Goal: Task Accomplishment & Management: Complete application form

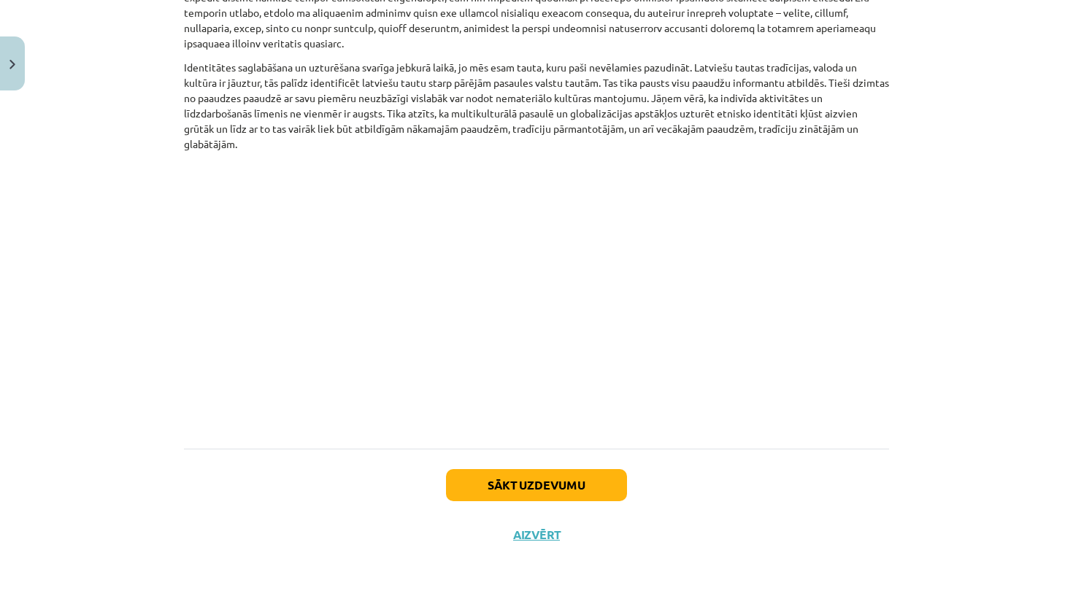
scroll to position [983, 0]
click at [467, 494] on button "Sākt uzdevumu" at bounding box center [536, 485] width 181 height 32
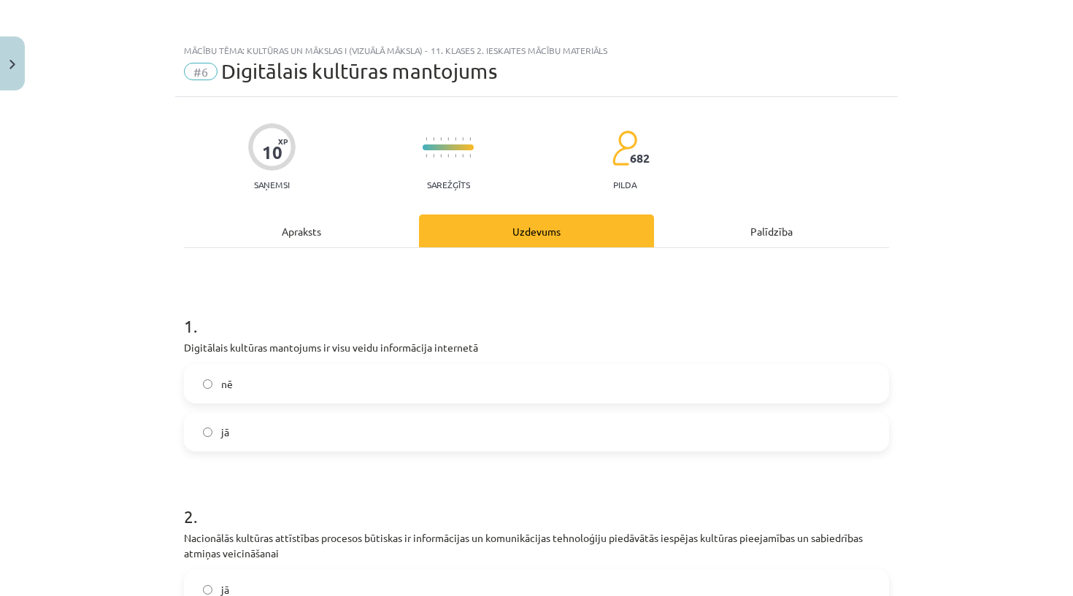
scroll to position [0, 0]
click at [272, 234] on div "Apraksts" at bounding box center [301, 231] width 235 height 33
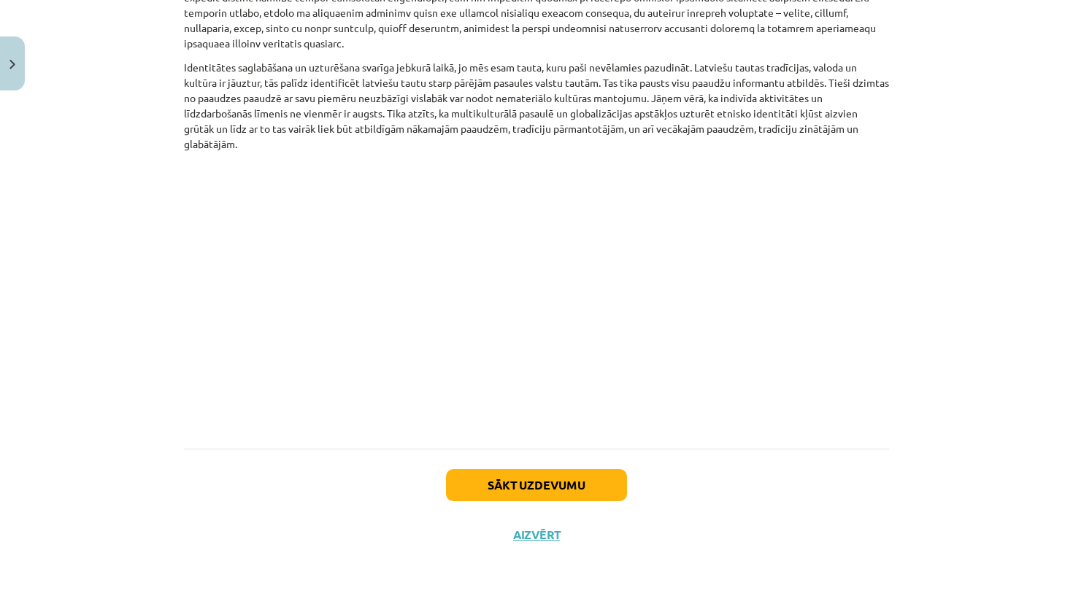
scroll to position [690, 0]
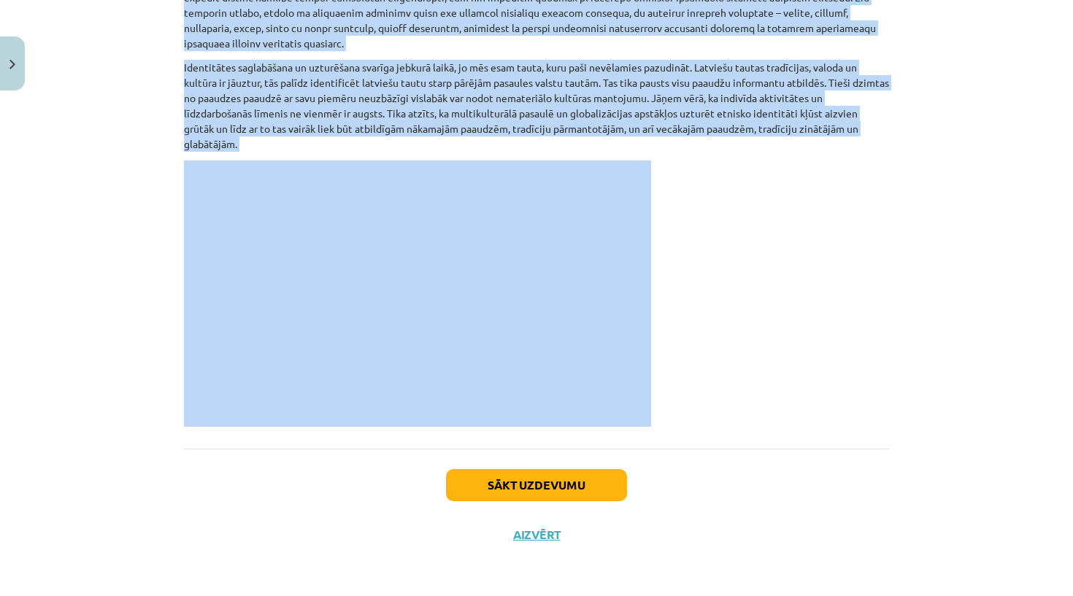
drag, startPoint x: 180, startPoint y: 226, endPoint x: 198, endPoint y: 231, distance: 18.2
copy div "Nacionālā identitāte, digitālais kultūras mantojums , atmiņas institūcijas un l…"
click at [707, 298] on p at bounding box center [536, 294] width 705 height 266
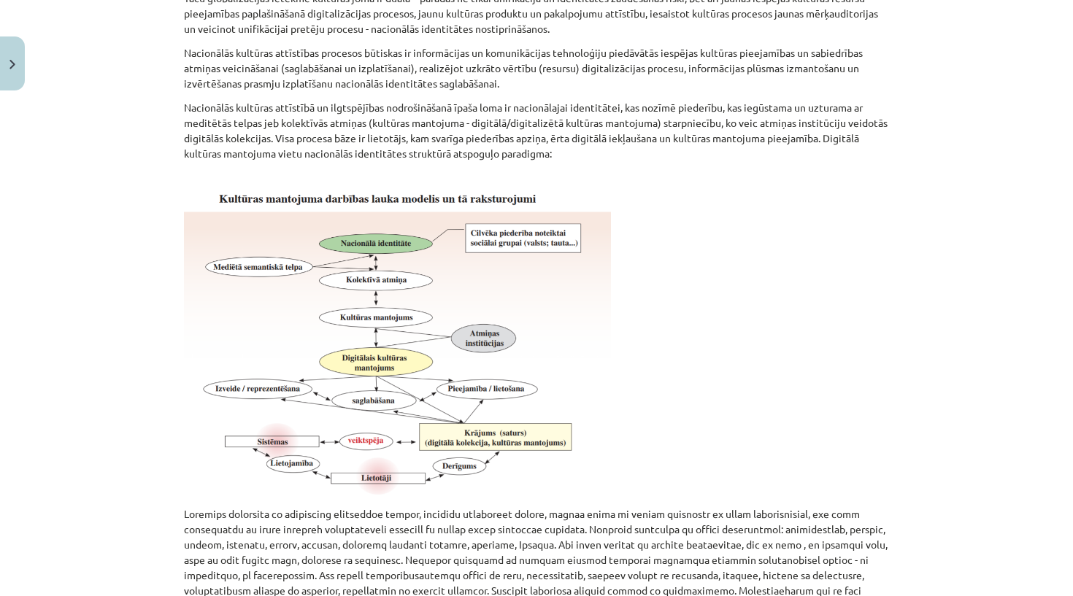
scroll to position [401, 0]
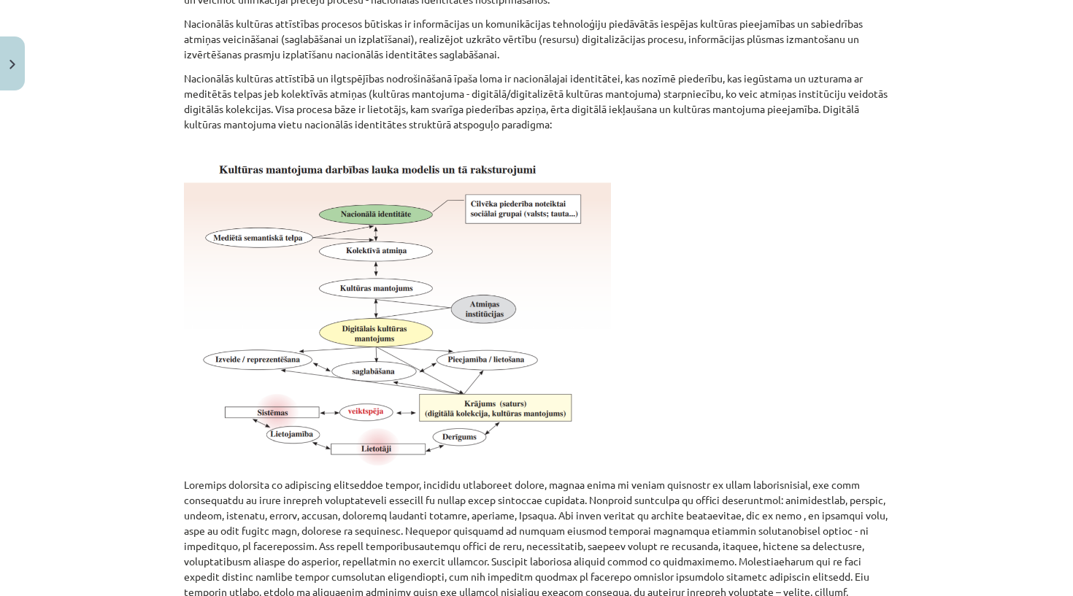
drag, startPoint x: 384, startPoint y: 373, endPoint x: 497, endPoint y: 280, distance: 146.3
drag, startPoint x: 96, startPoint y: 596, endPoint x: 284, endPoint y: 220, distance: 419.4
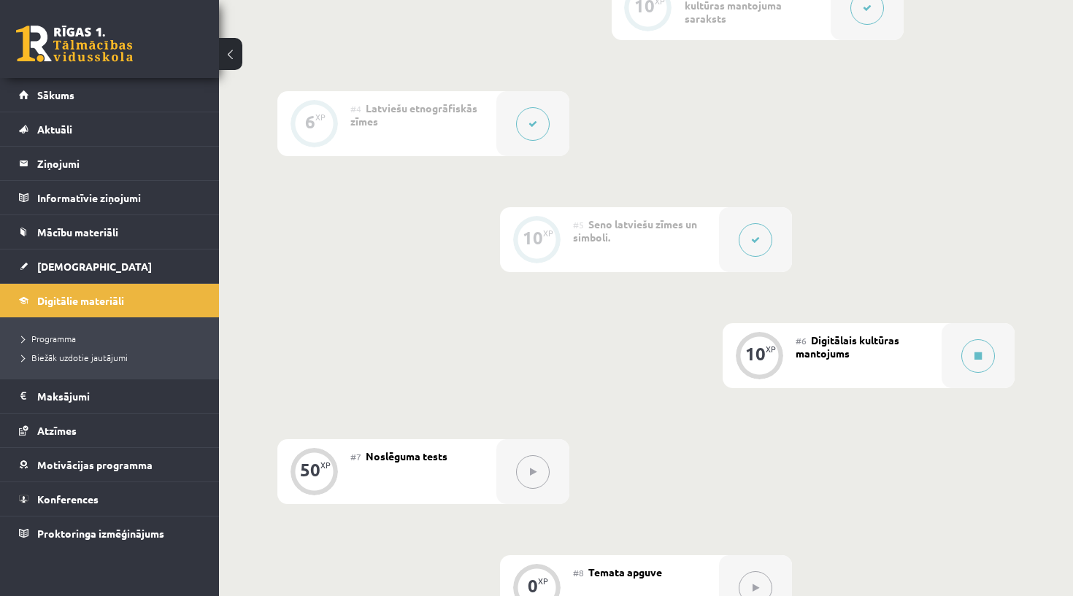
scroll to position [868, 0]
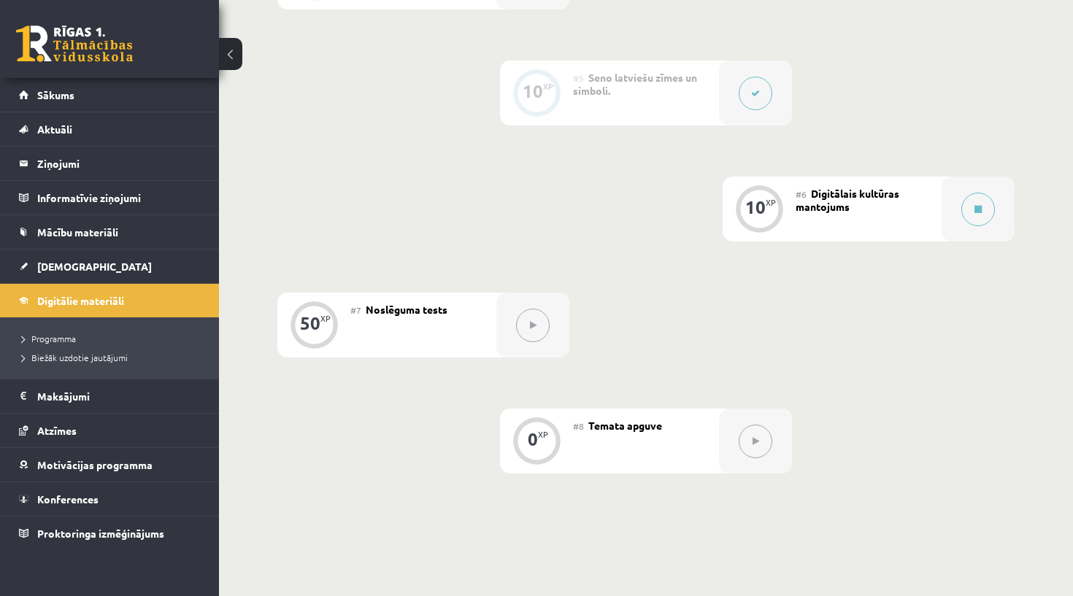
click at [785, 239] on div "10 XP" at bounding box center [759, 209] width 73 height 65
click at [971, 209] on button at bounding box center [978, 210] width 34 height 34
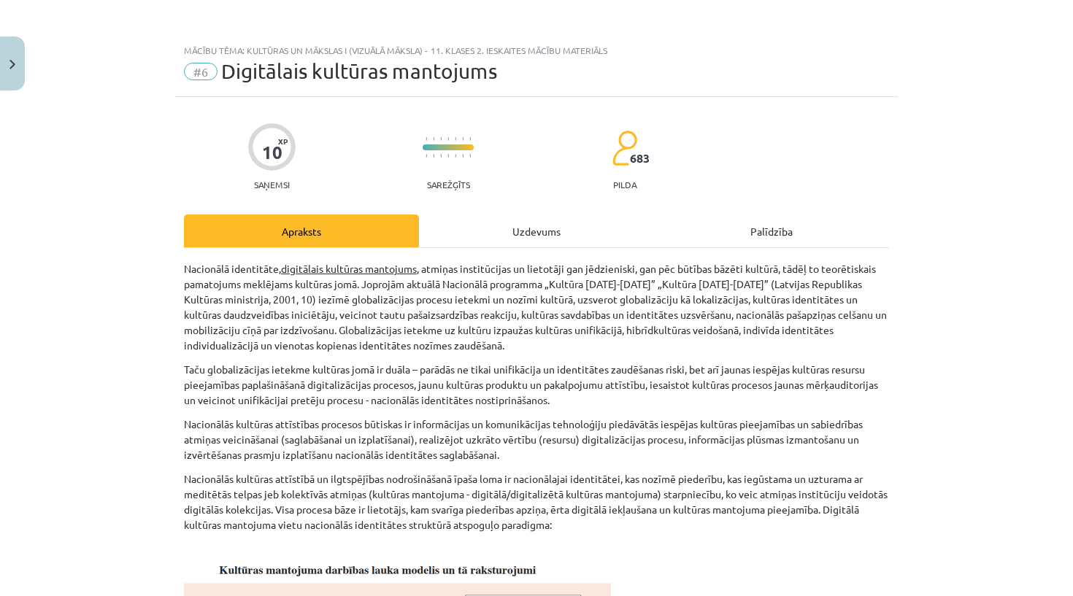
click at [553, 234] on div "Uzdevums" at bounding box center [536, 231] width 235 height 33
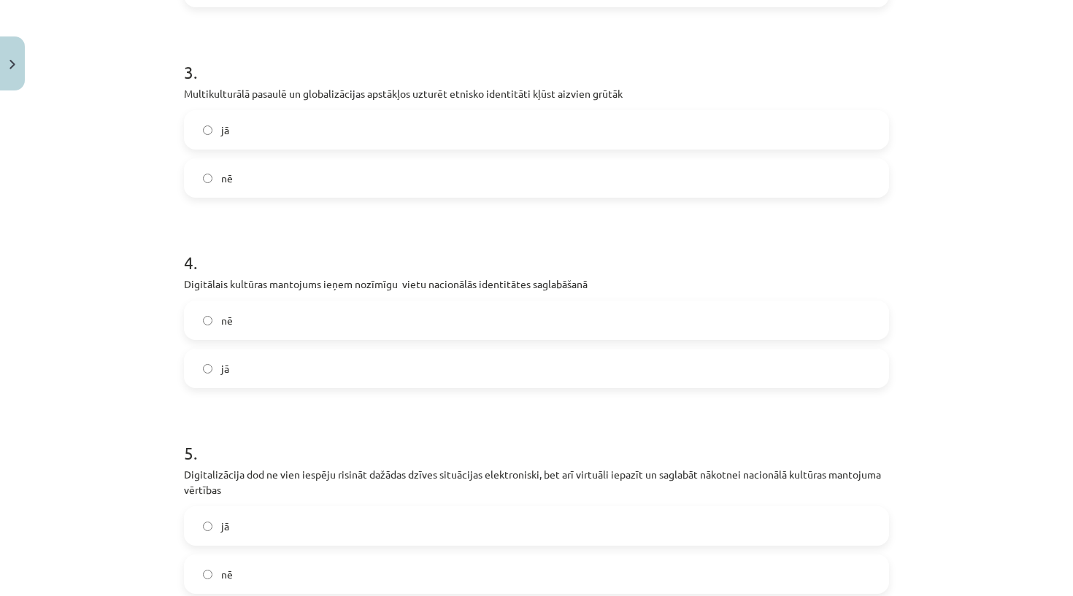
scroll to position [650, 0]
click at [290, 127] on label "jā" at bounding box center [536, 130] width 702 height 36
click at [345, 326] on label "nē" at bounding box center [536, 321] width 702 height 36
click at [327, 355] on label "jā" at bounding box center [536, 368] width 702 height 36
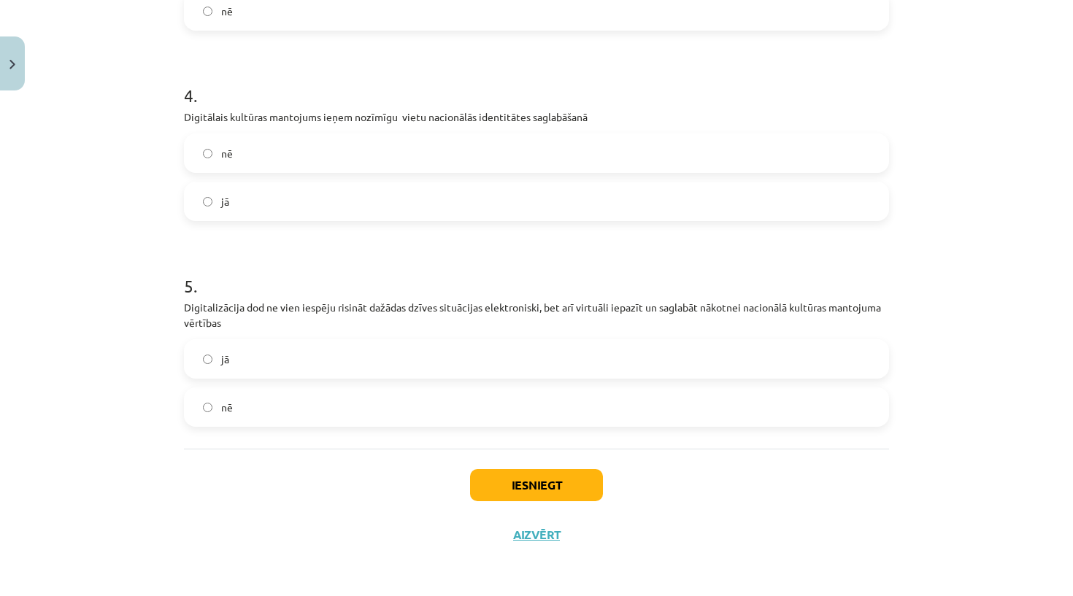
scroll to position [820, 0]
click at [313, 359] on label "jā" at bounding box center [536, 359] width 702 height 36
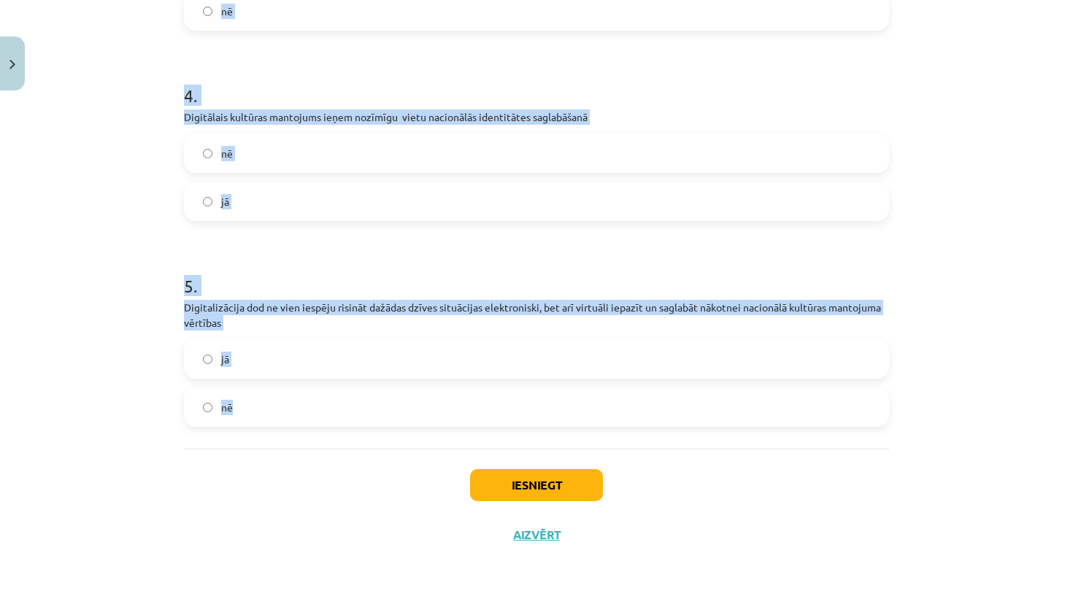
drag, startPoint x: 174, startPoint y: 312, endPoint x: 291, endPoint y: 407, distance: 150.5
click at [291, 407] on div "Mācību tēma: Kultūras un mākslas i (vizuālā māksla) - 11. klases 2. ieskaites m…" at bounding box center [536, 298] width 1073 height 596
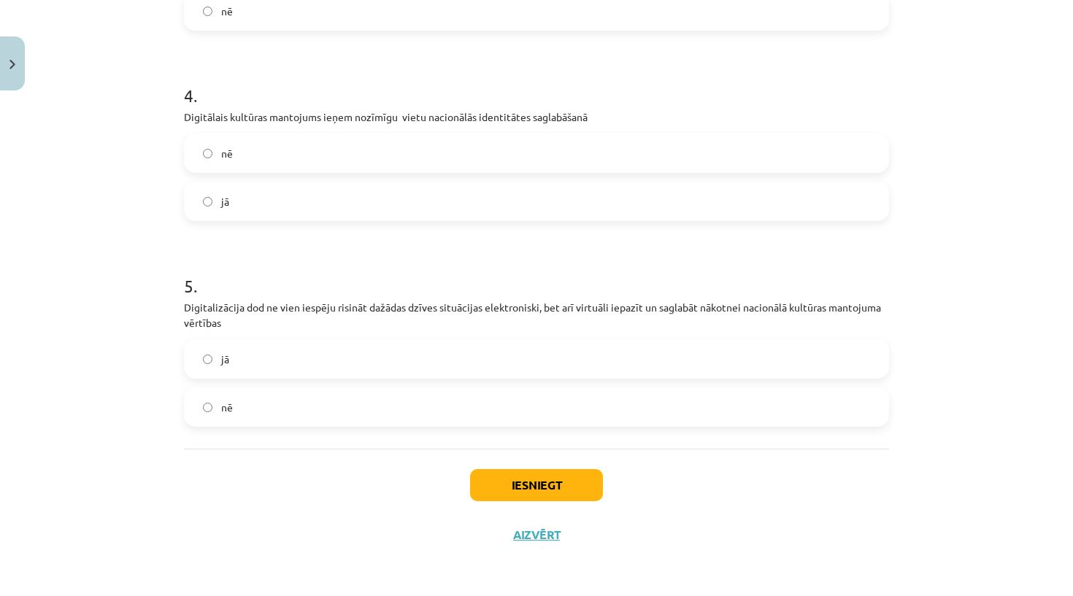
click at [192, 307] on p "Digitalizācija dod ne vien iespēju risināt dažādas dzīves situācijas elektronis…" at bounding box center [536, 315] width 705 height 31
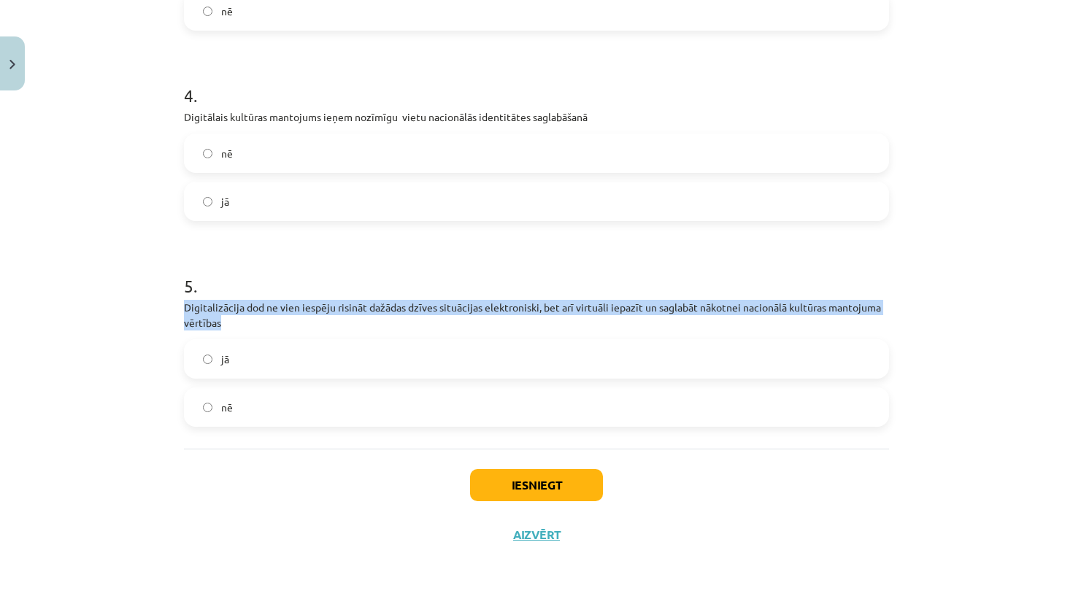
click at [192, 307] on p "Digitalizācija dod ne vien iespēju risināt dažādas dzīves situācijas elektronis…" at bounding box center [536, 315] width 705 height 31
copy div "Digitalizācija dod ne vien iespēju risināt dažādas dzīves situācijas elektronis…"
click at [273, 277] on h1 "5 ." at bounding box center [536, 272] width 705 height 45
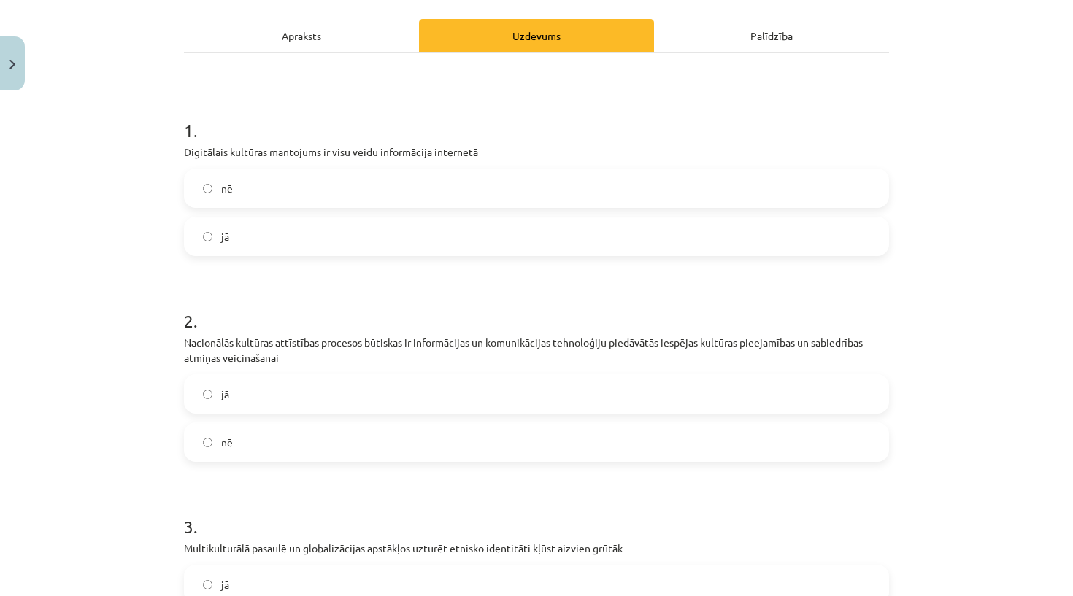
scroll to position [190, 0]
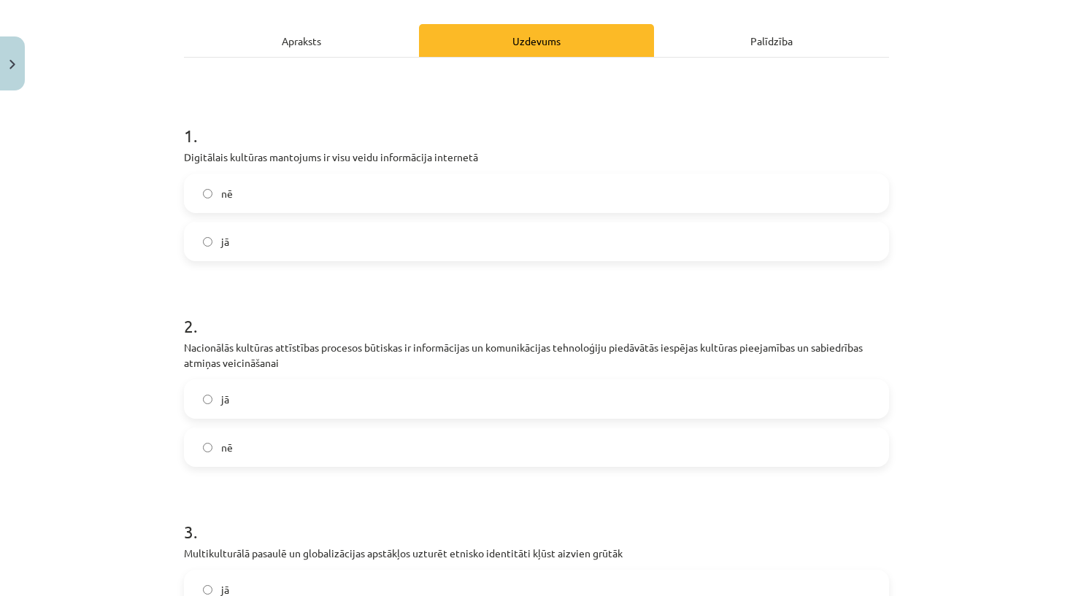
click at [185, 159] on p "Digitālais kultūras mantojums ir visu veidu informācija internetā" at bounding box center [536, 157] width 705 height 15
copy div "Digitālais kultūras mantojums ir visu veidu informācija internetā"
click at [120, 410] on div "Mācību tēma: Kultūras un mākslas i (vizuālā māksla) - 11. klases 2. ieskaites m…" at bounding box center [536, 298] width 1073 height 596
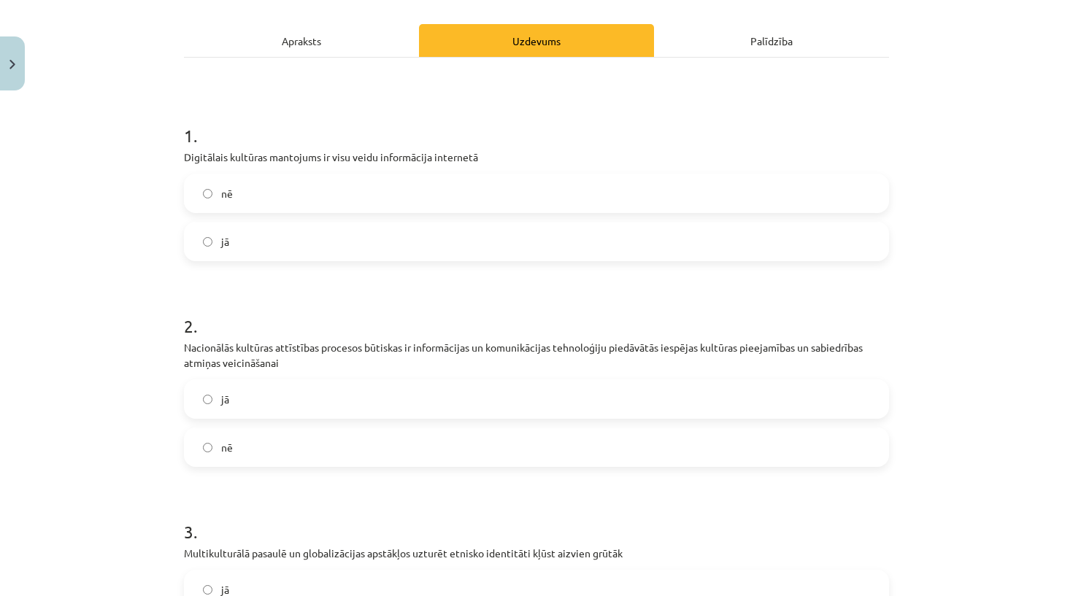
click at [261, 209] on label "nē" at bounding box center [536, 193] width 702 height 36
drag, startPoint x: 248, startPoint y: 188, endPoint x: 213, endPoint y: 194, distance: 35.5
click at [248, 188] on label "nē" at bounding box center [536, 193] width 702 height 36
click at [213, 194] on label "nē" at bounding box center [536, 193] width 702 height 36
click at [212, 360] on p "Nacionālās kultūras attīstības procesos būtiskas ir informācijas un komunikācij…" at bounding box center [536, 355] width 705 height 31
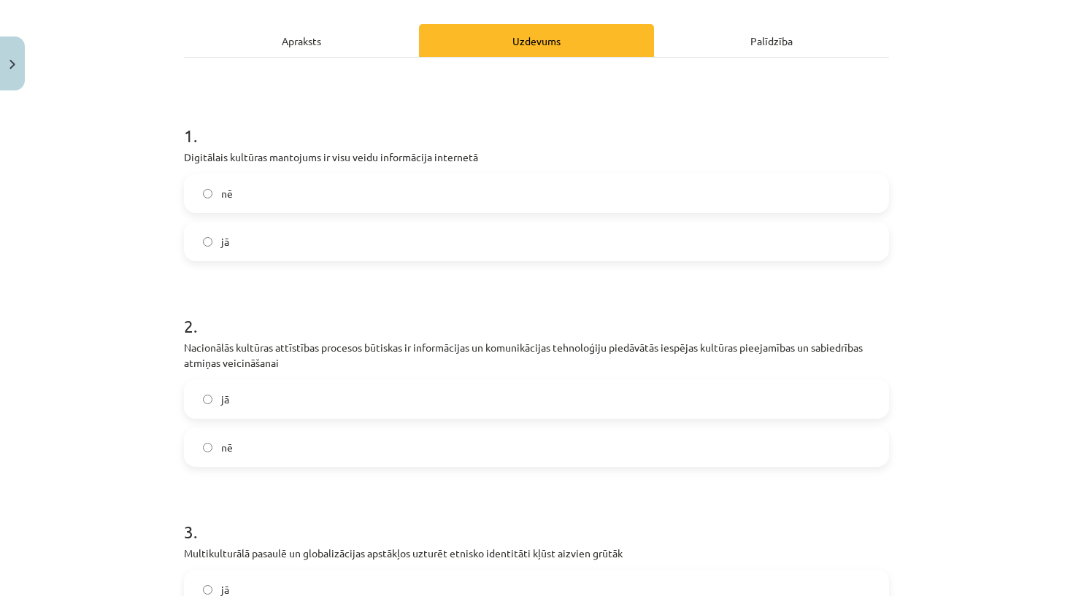
click at [212, 360] on p "Nacionālās kultūras attīstības procesos būtiskas ir informācijas un komunikācij…" at bounding box center [536, 355] width 705 height 31
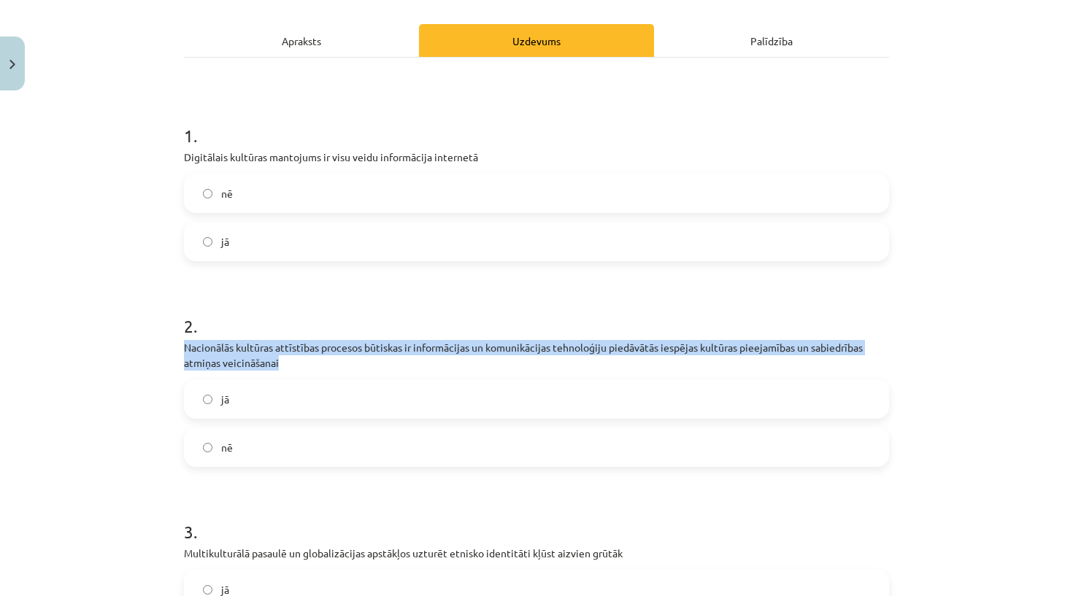
copy div "Nacionālās kultūras attīstības procesos būtiskas ir informācijas un komunikācij…"
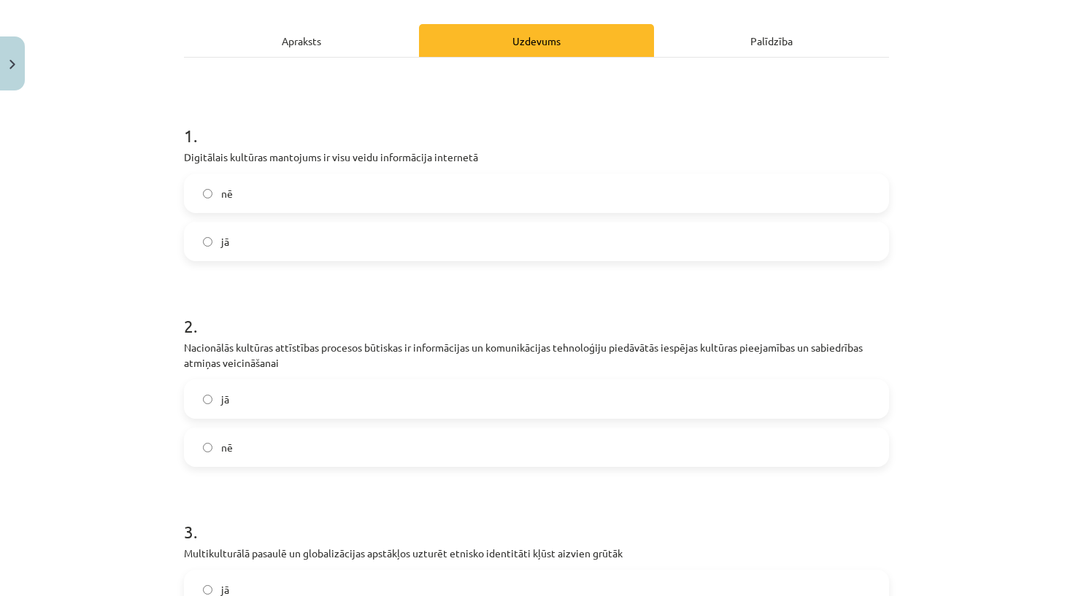
click at [138, 414] on div "Mācību tēma: Kultūras un mākslas i (vizuālā māksla) - 11. klases 2. ieskaites m…" at bounding box center [536, 298] width 1073 height 596
click at [245, 403] on label "jā" at bounding box center [536, 399] width 702 height 36
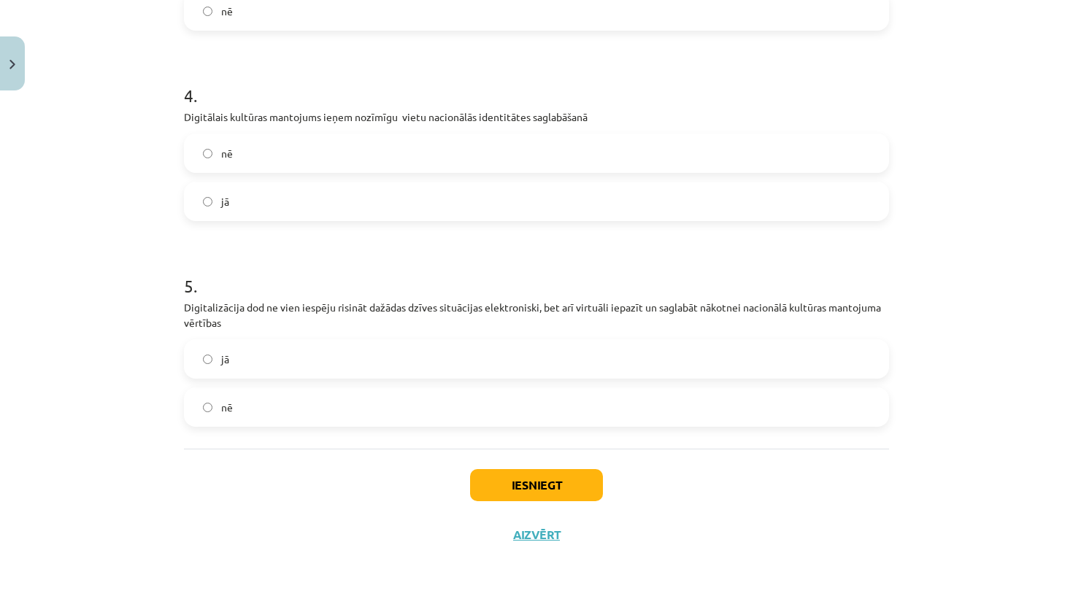
scroll to position [820, 0]
click at [546, 494] on button "Iesniegt" at bounding box center [536, 485] width 133 height 32
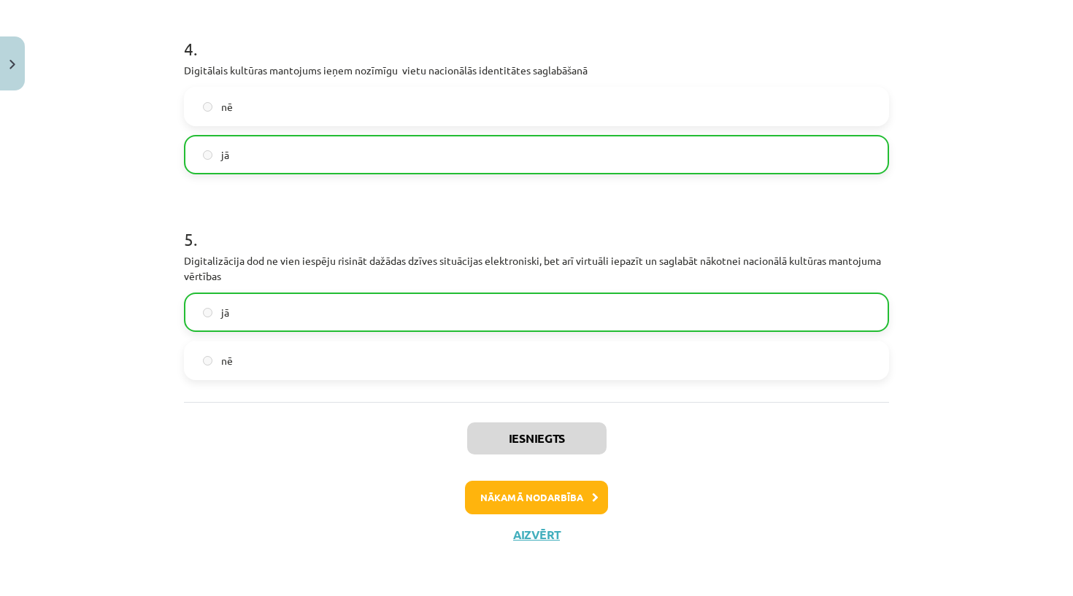
scroll to position [866, 0]
click at [538, 491] on button "Nākamā nodarbība" at bounding box center [536, 498] width 143 height 34
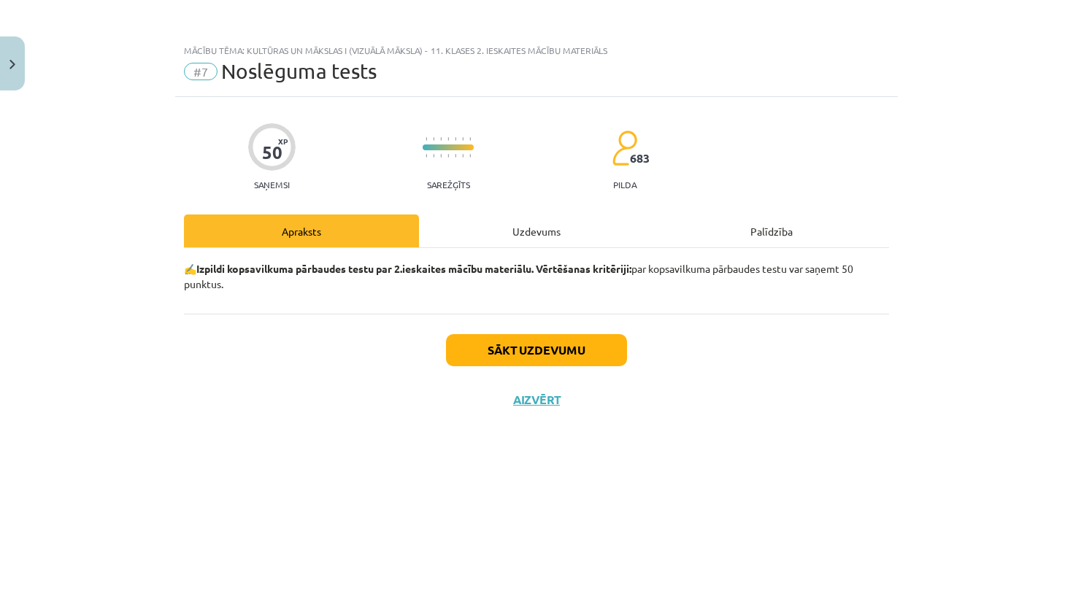
click at [523, 227] on div "Uzdevums" at bounding box center [536, 231] width 235 height 33
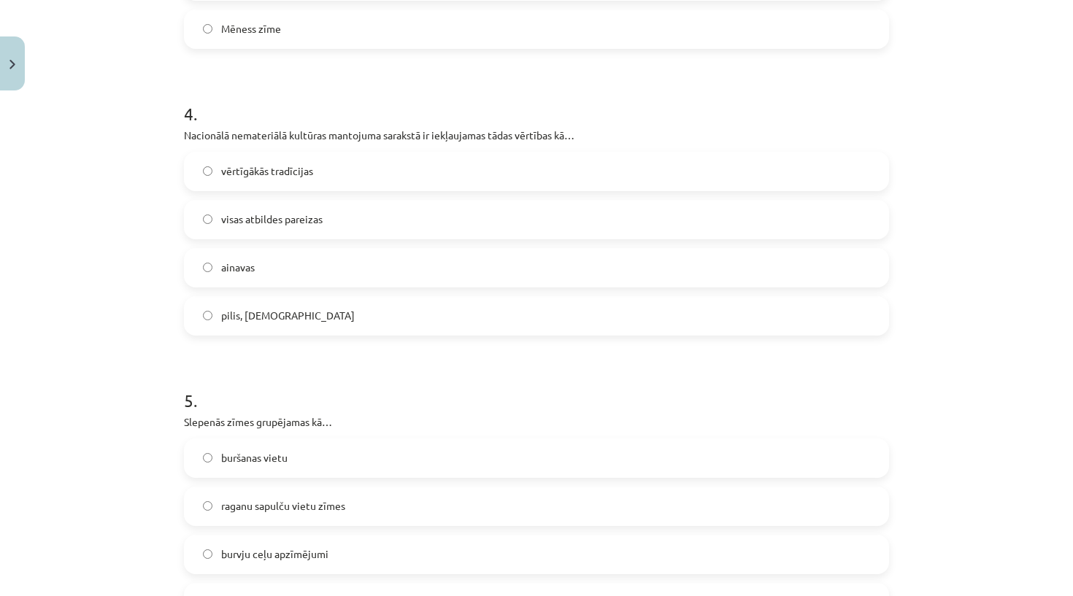
scroll to position [1278, 0]
click at [222, 180] on label "vērtīgākās tradīcijas" at bounding box center [536, 172] width 702 height 36
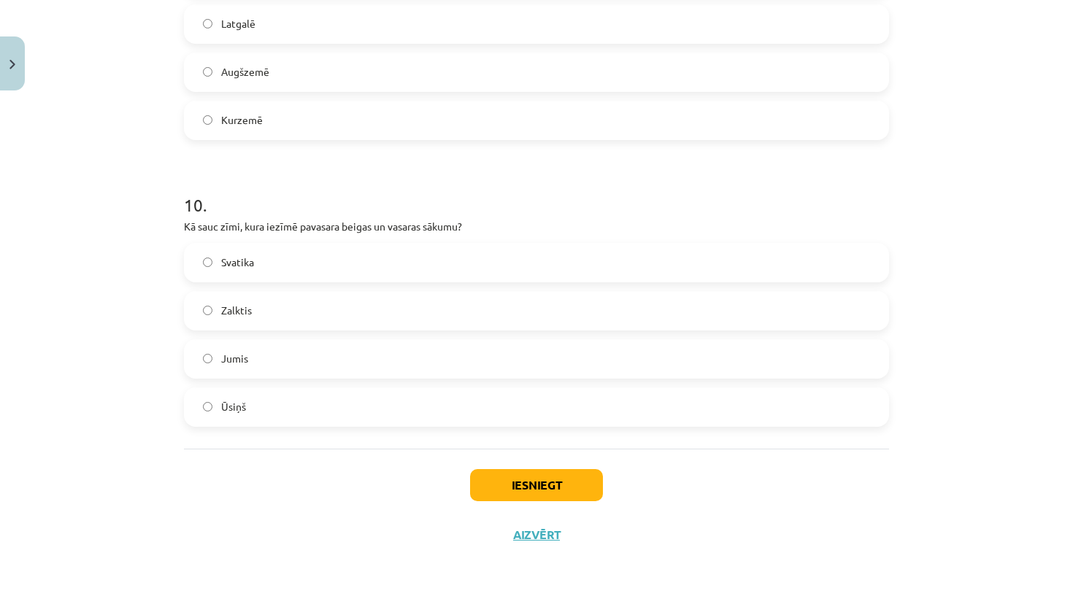
scroll to position [2911, 0]
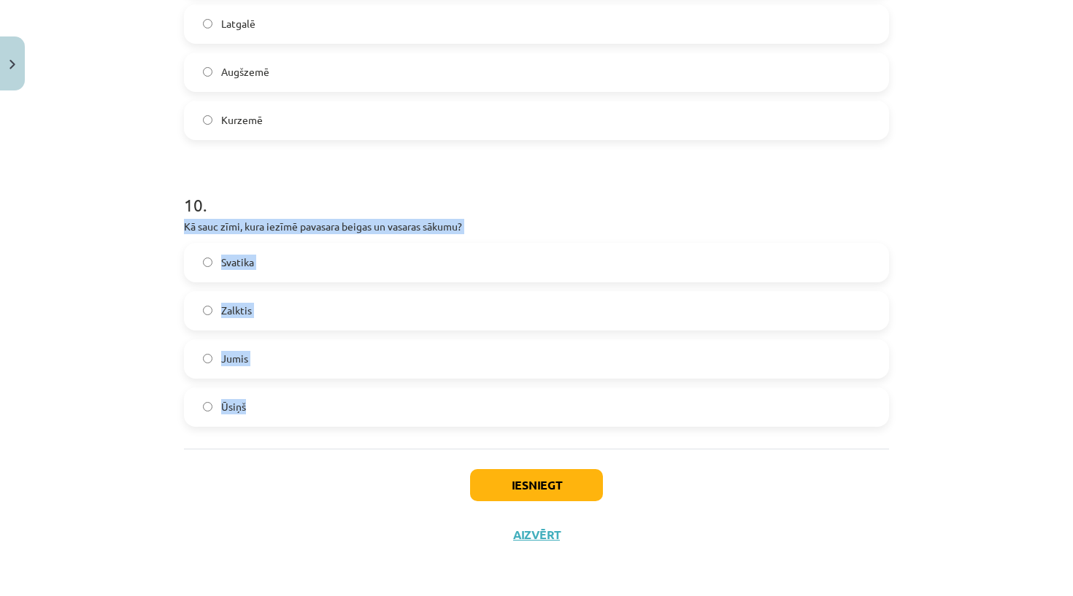
drag, startPoint x: 184, startPoint y: 226, endPoint x: 288, endPoint y: 413, distance: 214.7
click at [289, 413] on div "10 . Kā sauc zīmi, kura iezīmē pavasara beigas un vasaras sākumu? Svatika Zalkt…" at bounding box center [536, 298] width 705 height 258
copy div "Kā sauc zīmi, kura iezīmē pavasara beigas un vasaras sākumu? Svatika Zalktis Ju…"
click at [267, 223] on p "Kā sauc zīmi, kura iezīmē pavasara beigas un vasaras sākumu?" at bounding box center [536, 226] width 705 height 15
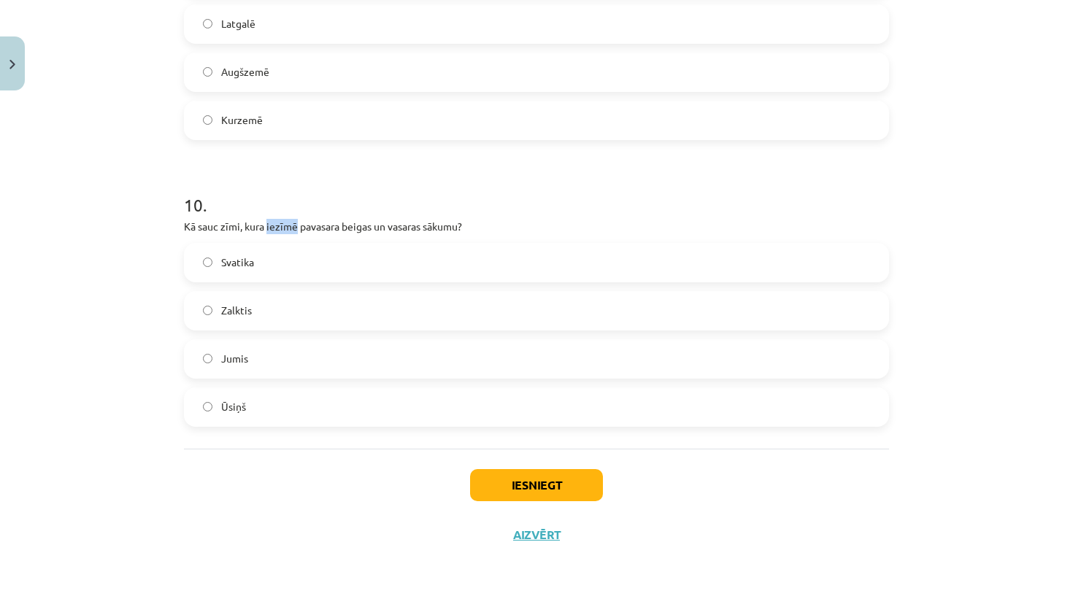
click at [267, 223] on p "Kā sauc zīmi, kura iezīmē pavasara beigas un vasaras sākumu?" at bounding box center [536, 226] width 705 height 15
copy div "Kā sauc zīmi, kura iezīmē pavasara beigas un vasaras sākumu?"
click at [255, 401] on label "Ūsiņš" at bounding box center [536, 407] width 702 height 36
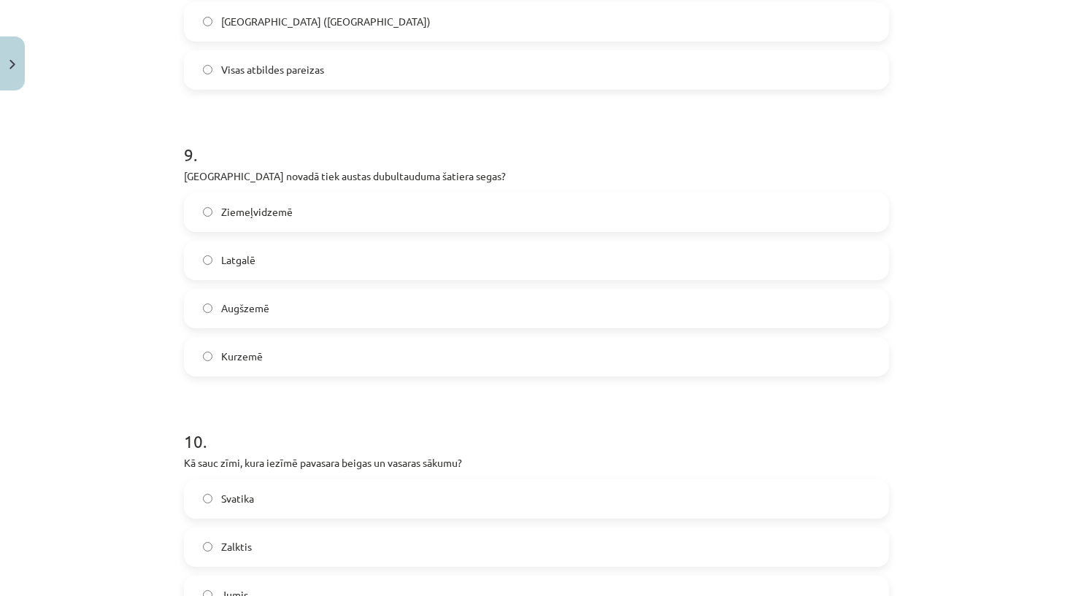
scroll to position [2659, 0]
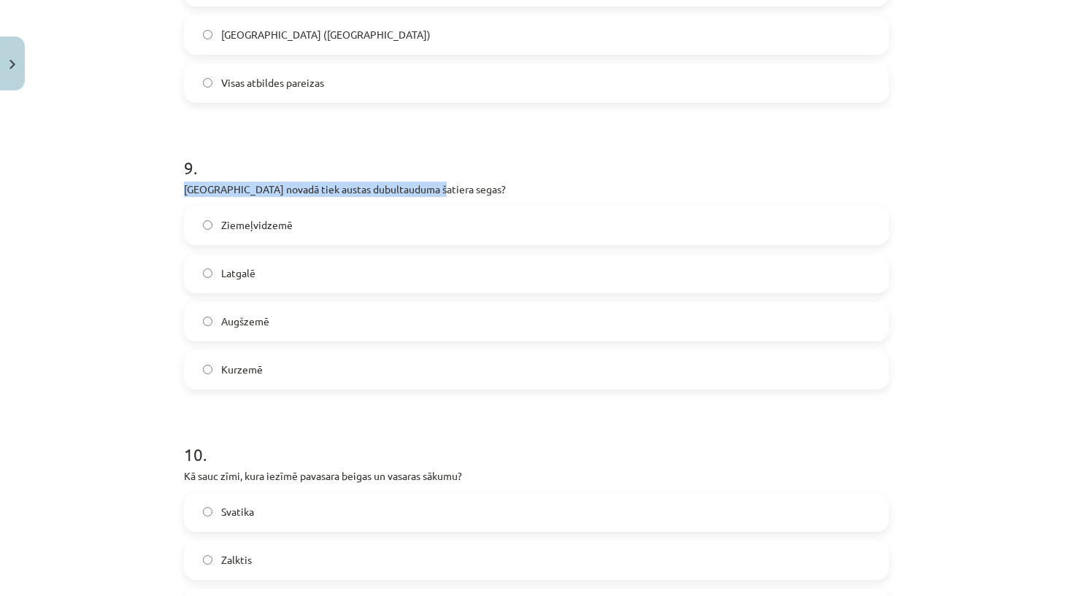
drag, startPoint x: 185, startPoint y: 187, endPoint x: 429, endPoint y: 191, distance: 244.5
click at [429, 191] on p "Kurā novadā tiek austas dubultauduma šatiera segas?" at bounding box center [536, 189] width 705 height 15
copy p "Kurā novadā tiek austas dubultauduma šatiera segas?"
click at [231, 225] on span "Ziemeļvidzemē" at bounding box center [257, 224] width 72 height 15
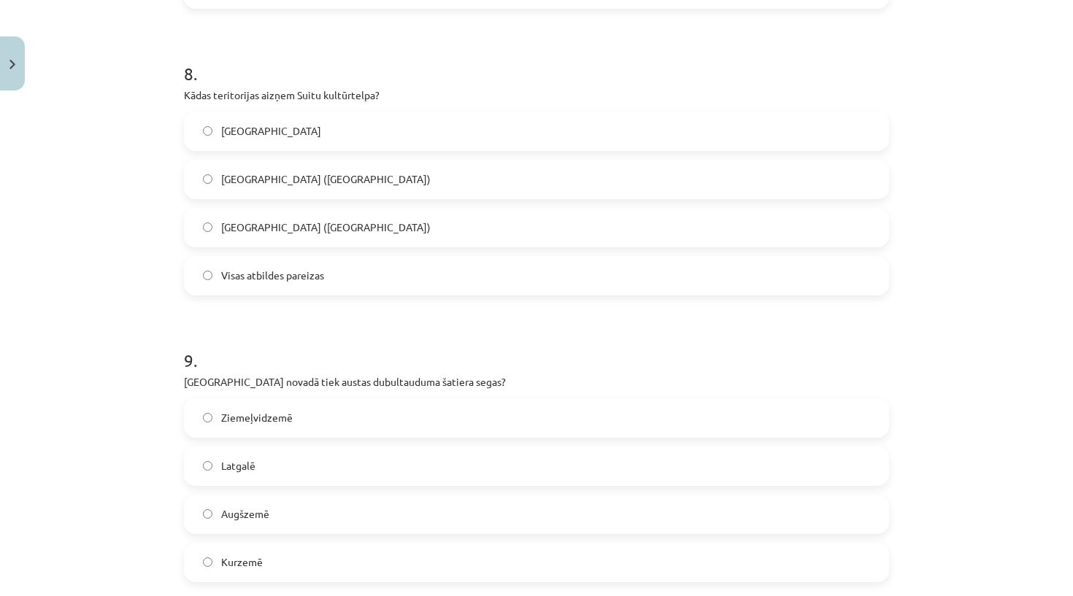
scroll to position [2465, 0]
click at [207, 331] on h1 "9 ." at bounding box center [536, 348] width 705 height 45
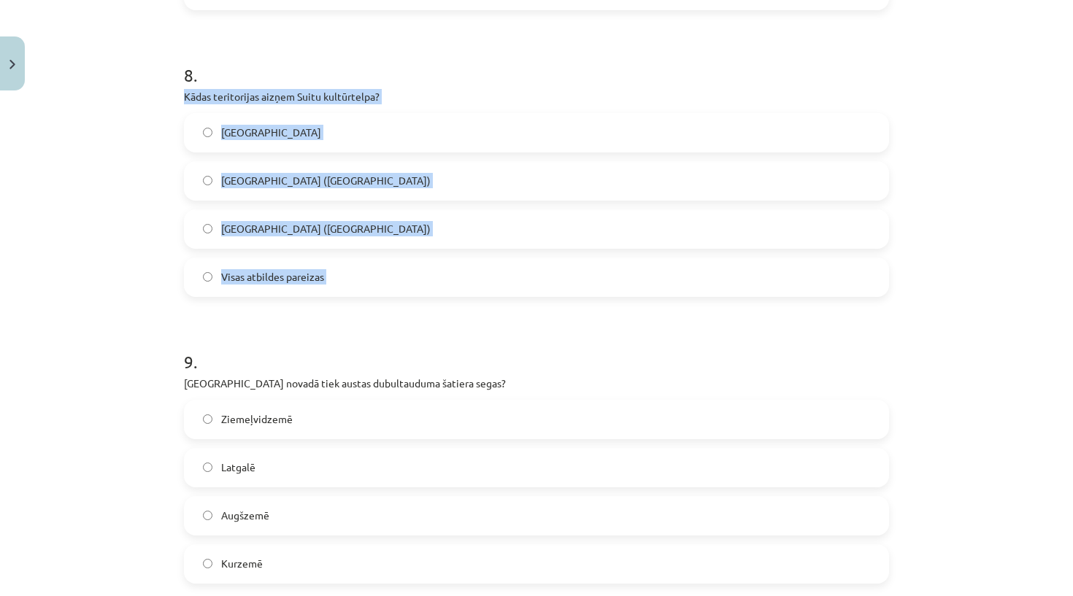
drag, startPoint x: 178, startPoint y: 95, endPoint x: 307, endPoint y: 309, distance: 249.5
copy div "Kādas teritorijas aizņem Suitu kultūrtelpa? Alsungas novads Jūrkalnes pagasts (…"
click at [299, 353] on h1 "9 ." at bounding box center [536, 348] width 705 height 45
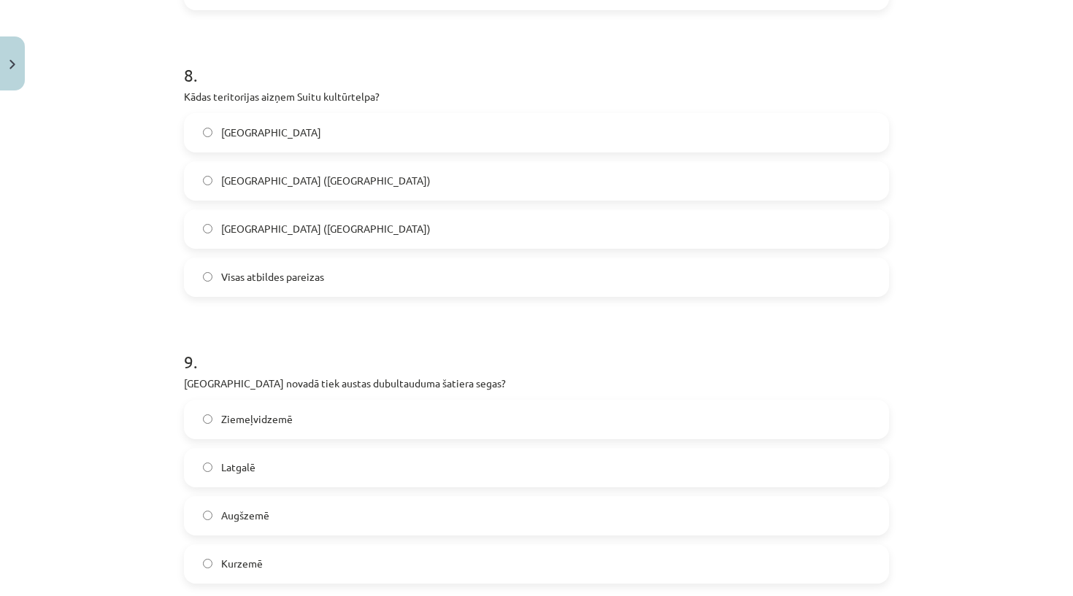
click at [290, 290] on label "Visas atbildes pareizas" at bounding box center [536, 277] width 702 height 36
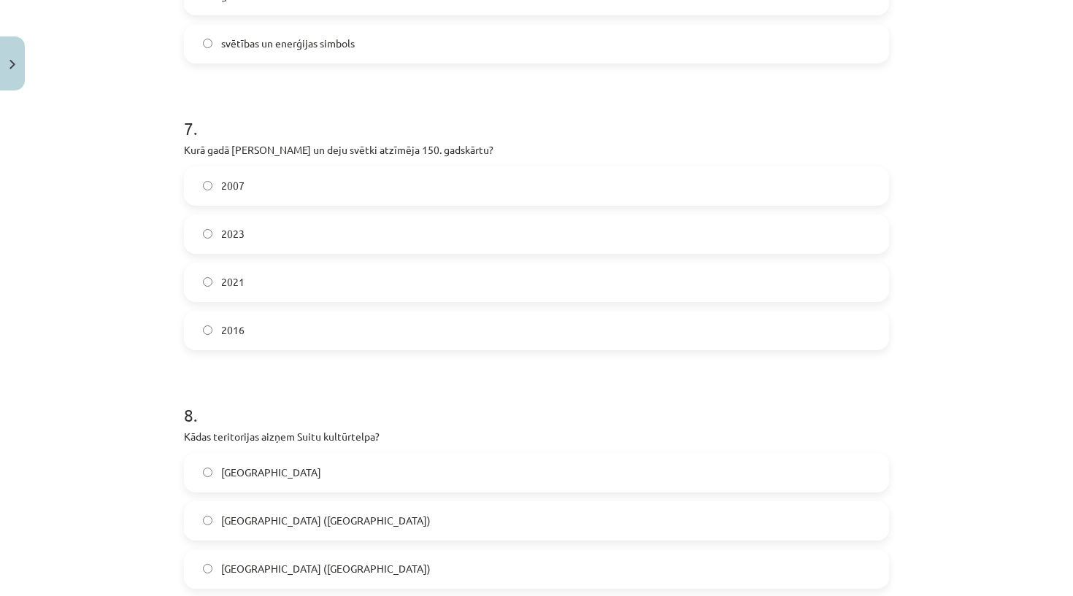
scroll to position [2095, 0]
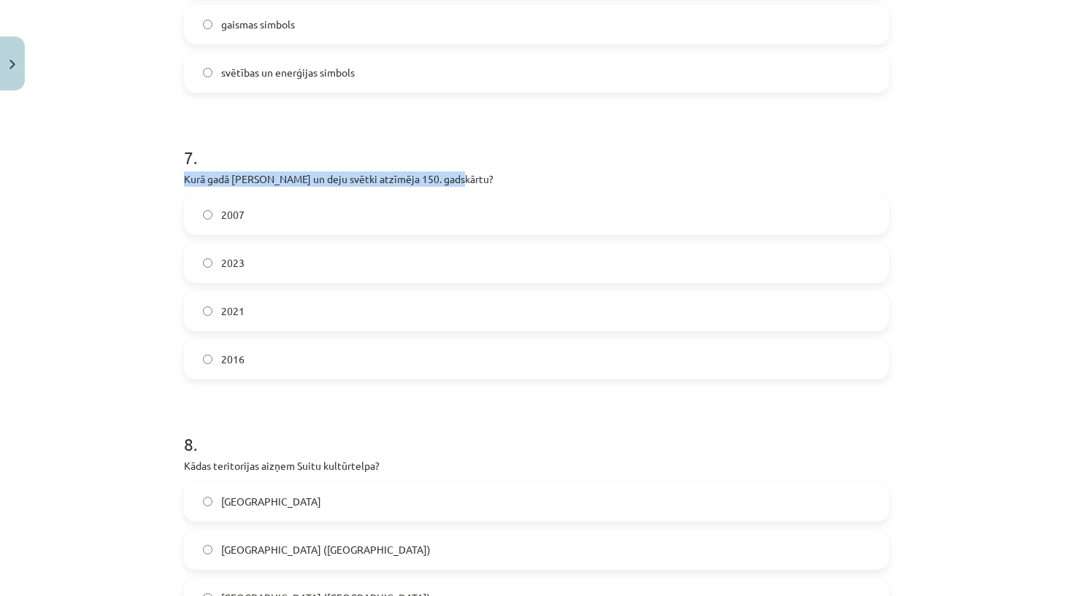
copy p "Kurā gadā Dziesmu un deju svētki atzīmēja 150. gadskārtu?"
click at [165, 228] on div "Mācību tēma: Kultūras un mākslas i (vizuālā māksla) - 11. klases 2. ieskaites m…" at bounding box center [536, 298] width 1073 height 596
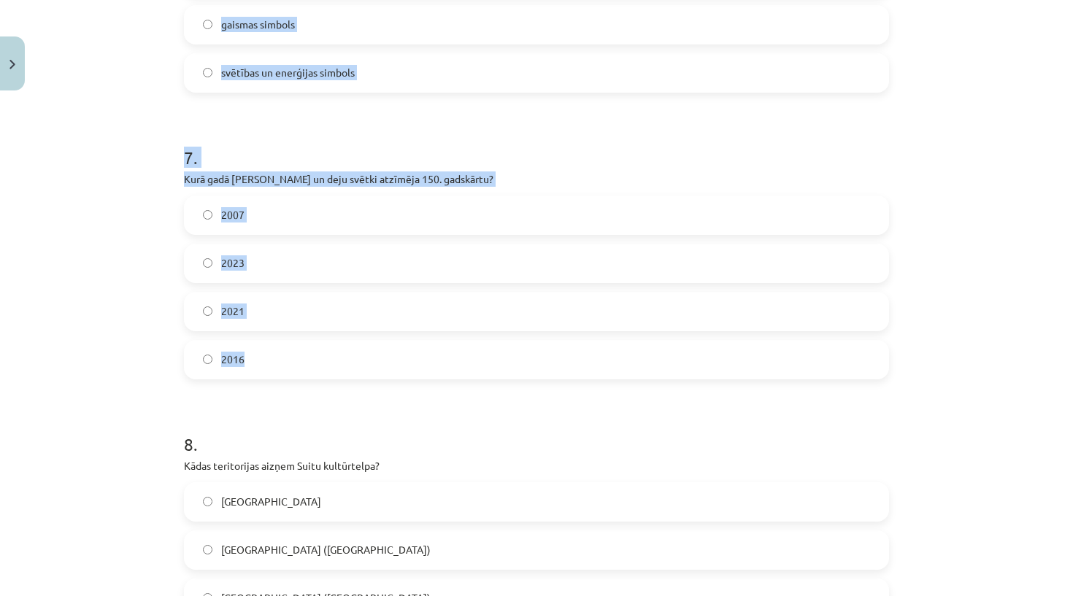
drag, startPoint x: 171, startPoint y: 176, endPoint x: 288, endPoint y: 363, distance: 221.0
click at [288, 365] on div "Mācību tēma: Kultūras un mākslas i (vizuālā māksla) - 11. klases 2. ieskaites m…" at bounding box center [536, 298] width 1073 height 596
drag, startPoint x: 269, startPoint y: 390, endPoint x: 199, endPoint y: 170, distance: 231.3
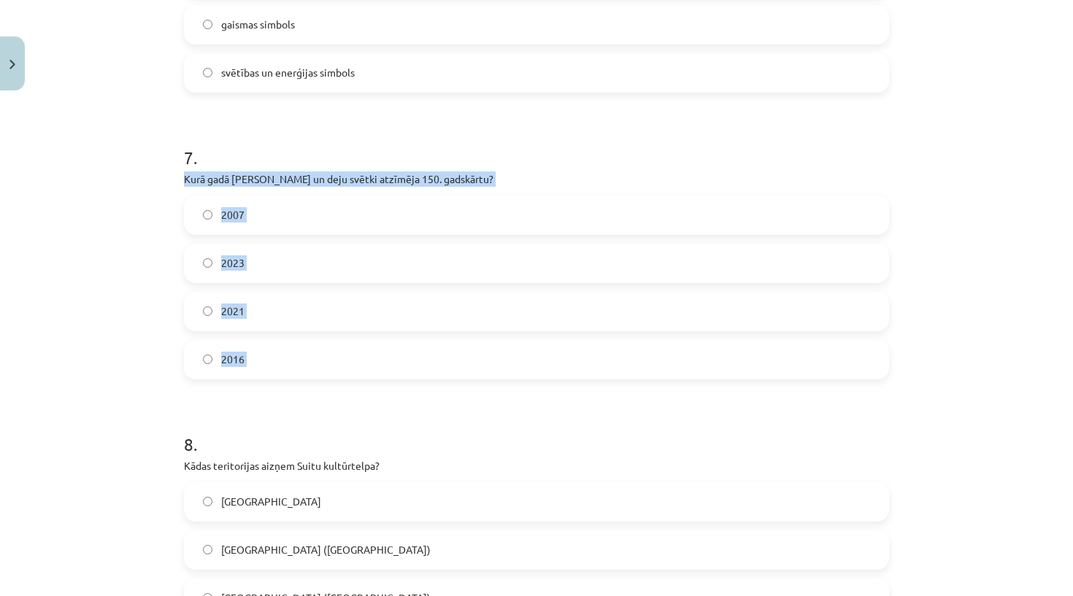
copy div "Kurā gadā Dziesmu un deju svētki atzīmēja 150. gadskārtu? 2007 2023 2021 2016"
click at [158, 212] on div "Mācību tēma: Kultūras un mākslas i (vizuālā māksla) - 11. klases 2. ieskaites m…" at bounding box center [536, 298] width 1073 height 596
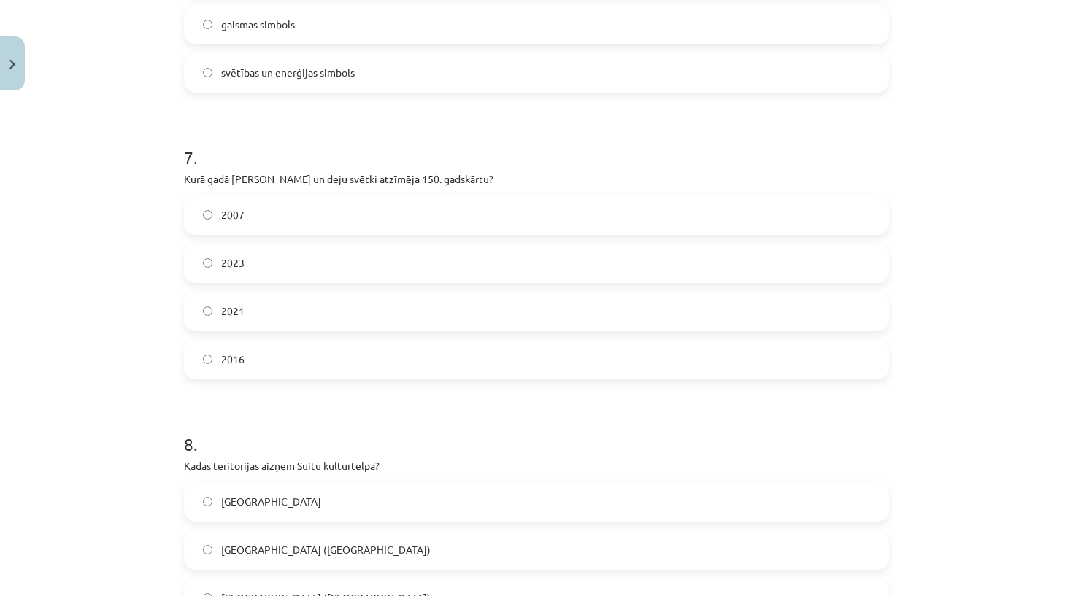
click at [257, 282] on div "2023" at bounding box center [536, 263] width 705 height 39
click at [255, 267] on label "2023" at bounding box center [536, 263] width 702 height 36
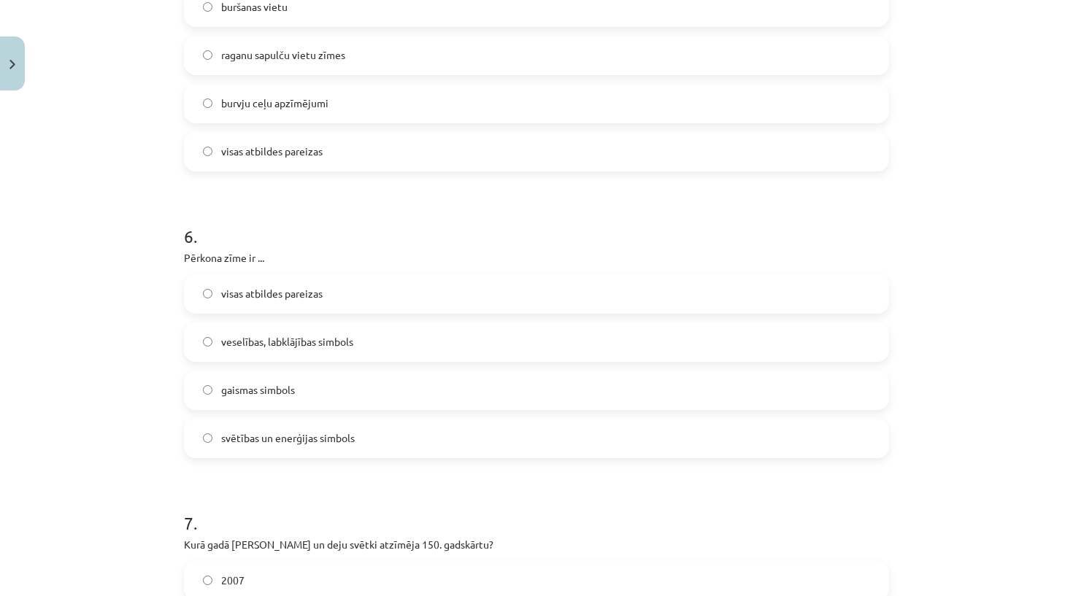
scroll to position [1731, 0]
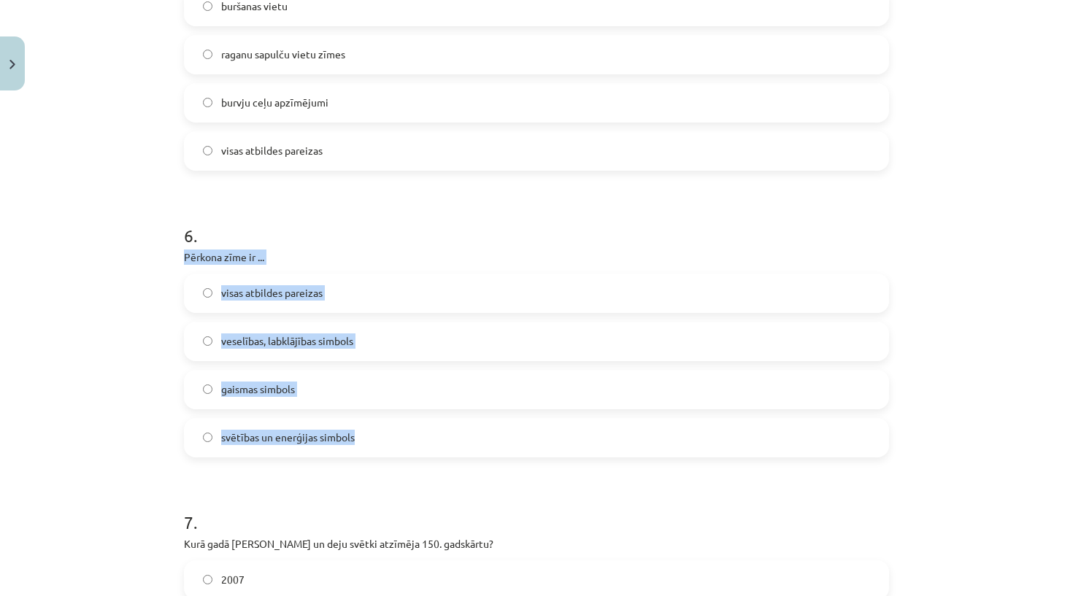
drag, startPoint x: 181, startPoint y: 257, endPoint x: 369, endPoint y: 455, distance: 273.6
click at [369, 455] on div "50 XP Saņemsi Sarežģīts 683 pilda Apraksts Uzdevums Palīdzība 1 . Kas ir digitā…" at bounding box center [536, 52] width 723 height 3371
copy div "Pērkona zīme ir ... visas atbildes pareizas veselības, labklājības simbols gais…"
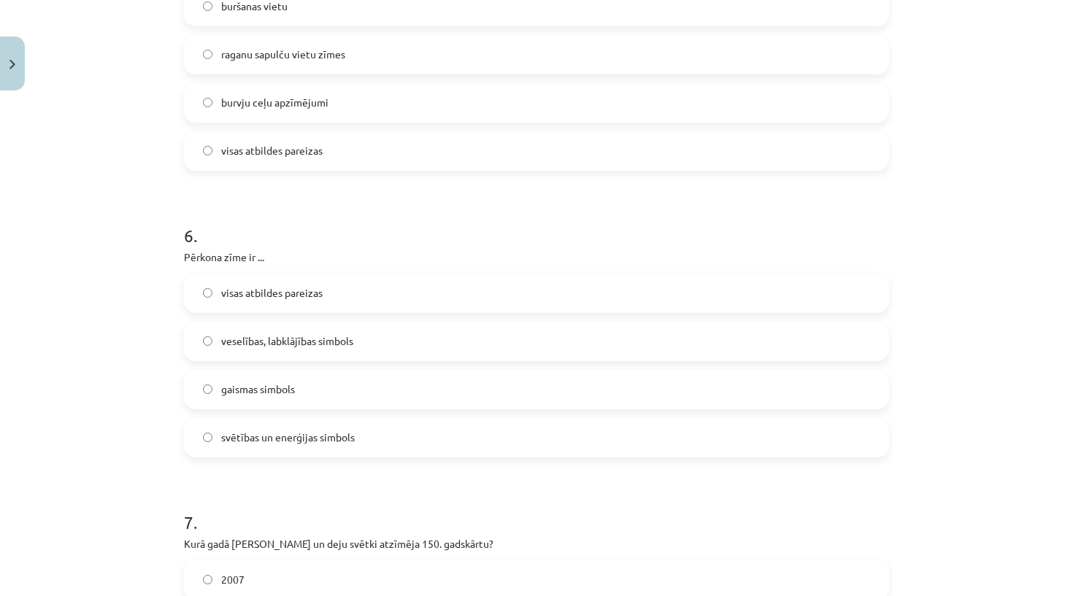
click at [368, 481] on form "1 . Kas ir digitālais kultūras mantojums? Mūsdienu mākslas darbi Digitalizētas …" at bounding box center [536, 82] width 705 height 3045
click at [277, 293] on span "visas atbildes pareizas" at bounding box center [271, 292] width 101 height 15
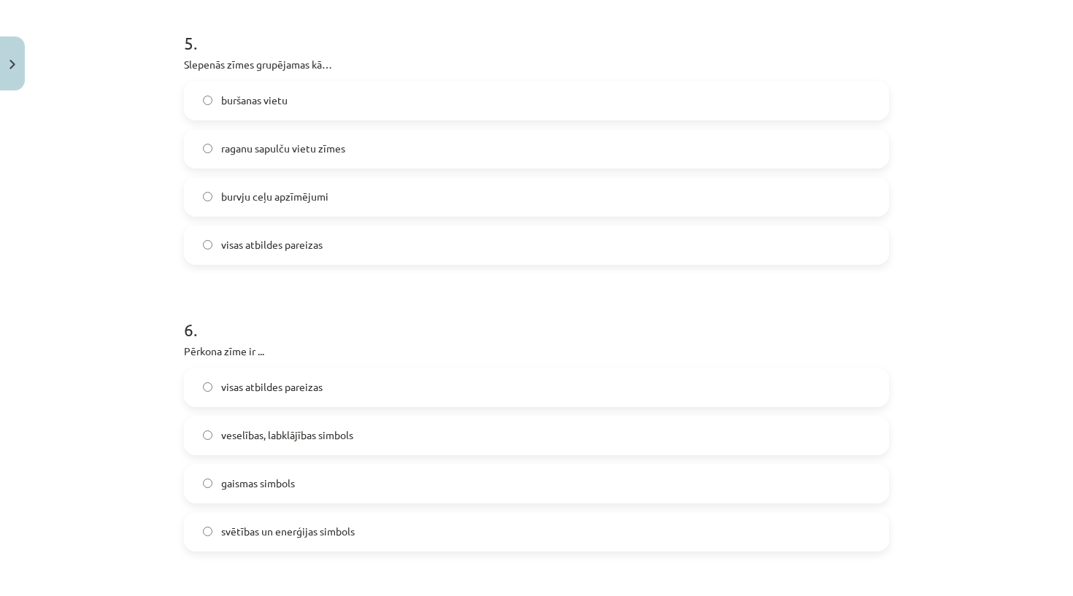
scroll to position [1583, 0]
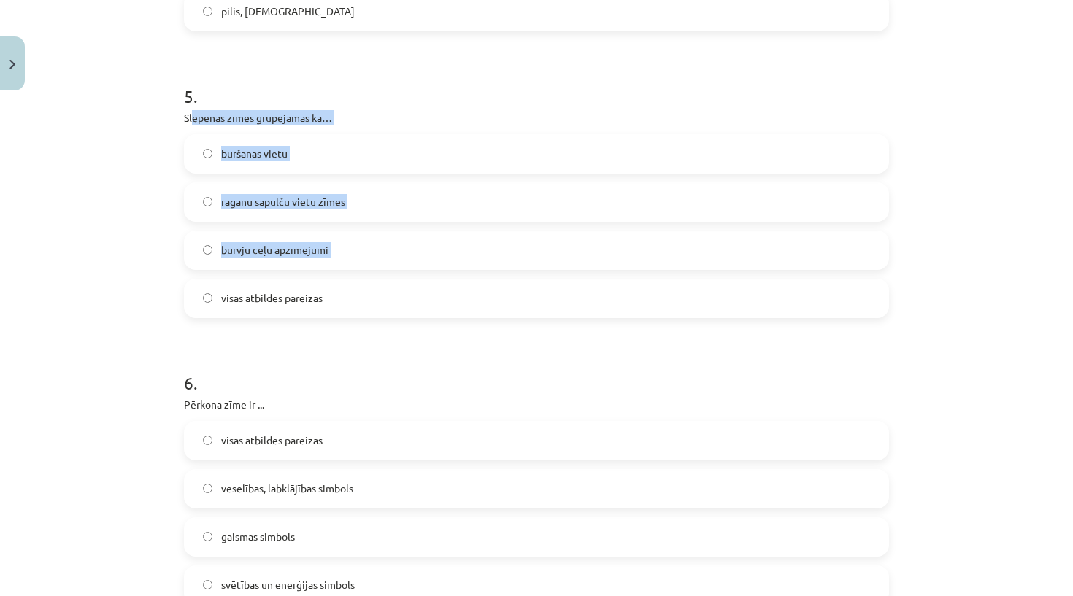
drag, startPoint x: 227, startPoint y: 137, endPoint x: 331, endPoint y: 282, distance: 178.3
click at [332, 282] on div "5 . Slepenās zīmes grupējamas kā… buršanas vietu raganu sapulču vietu zīmes bur…" at bounding box center [536, 190] width 705 height 258
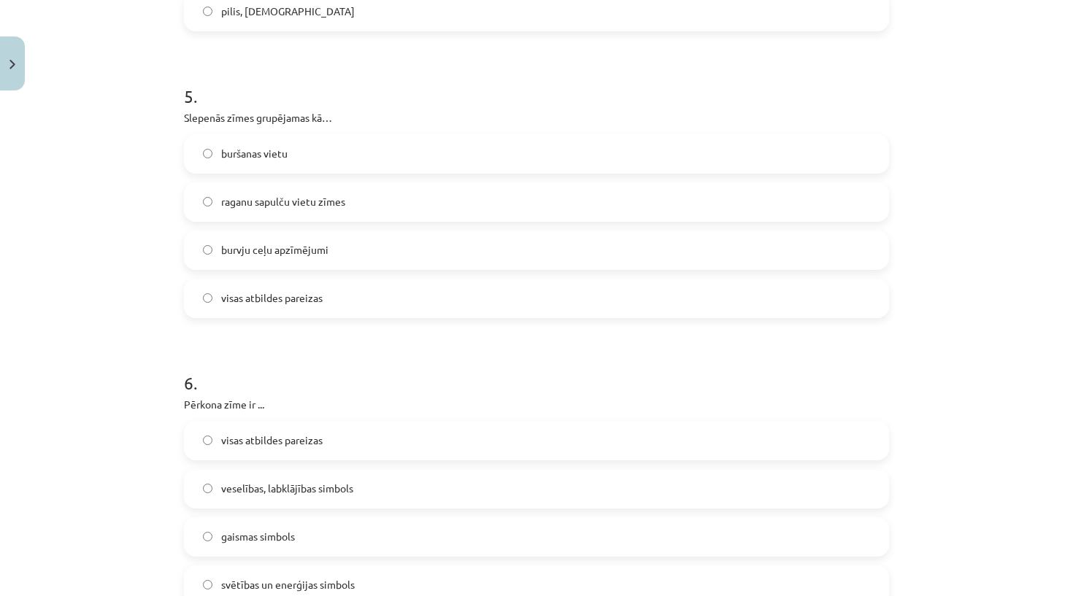
click at [337, 323] on form "1 . Kas ir digitālais kultūras mantojums? Mūsdienu mākslas darbi Digitalizētas …" at bounding box center [536, 229] width 705 height 3045
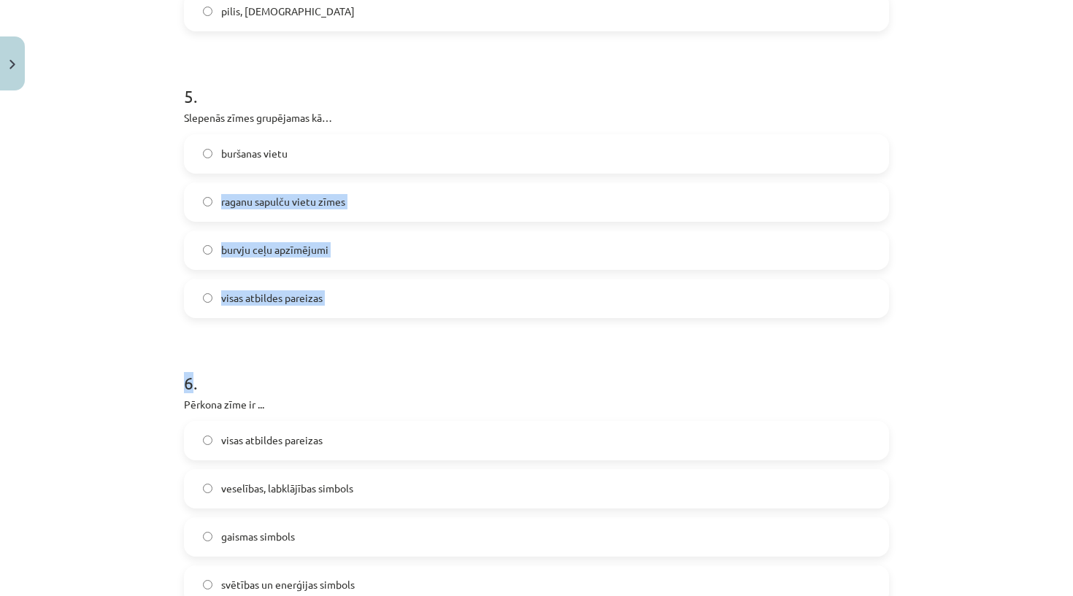
drag, startPoint x: 337, startPoint y: 323, endPoint x: 246, endPoint y: 170, distance: 177.7
click at [246, 171] on form "1 . Kas ir digitālais kultūras mantojums? Mūsdienu mākslas darbi Digitalizētas …" at bounding box center [536, 229] width 705 height 3045
click at [146, 142] on div "Mācību tēma: Kultūras un mākslas i (vizuālā māksla) - 11. klases 2. ieskaites m…" at bounding box center [536, 298] width 1073 height 596
drag, startPoint x: 181, startPoint y: 117, endPoint x: 315, endPoint y: 294, distance: 222.0
click at [315, 294] on div "50 XP Saņemsi Sarežģīts 683 pilda Apraksts Uzdevums Palīdzība 1 . Kas ir digitā…" at bounding box center [536, 199] width 723 height 3371
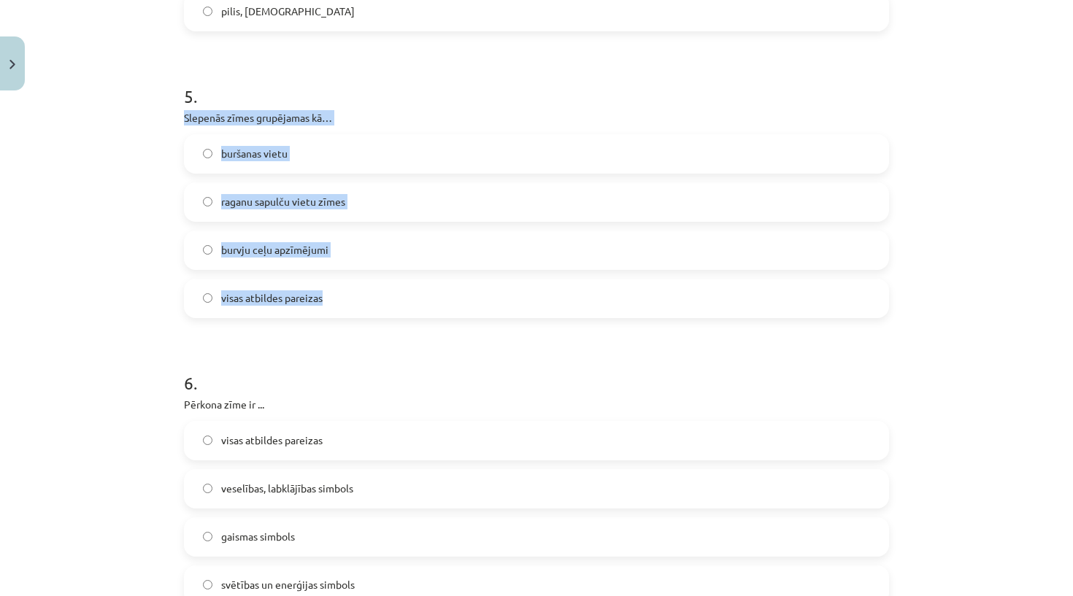
drag, startPoint x: 332, startPoint y: 301, endPoint x: 180, endPoint y: 115, distance: 240.1
click at [180, 115] on div "50 XP Saņemsi Sarežģīts 683 pilda Apraksts Uzdevums Palīdzība 1 . Kas ir digitā…" at bounding box center [536, 199] width 723 height 3371
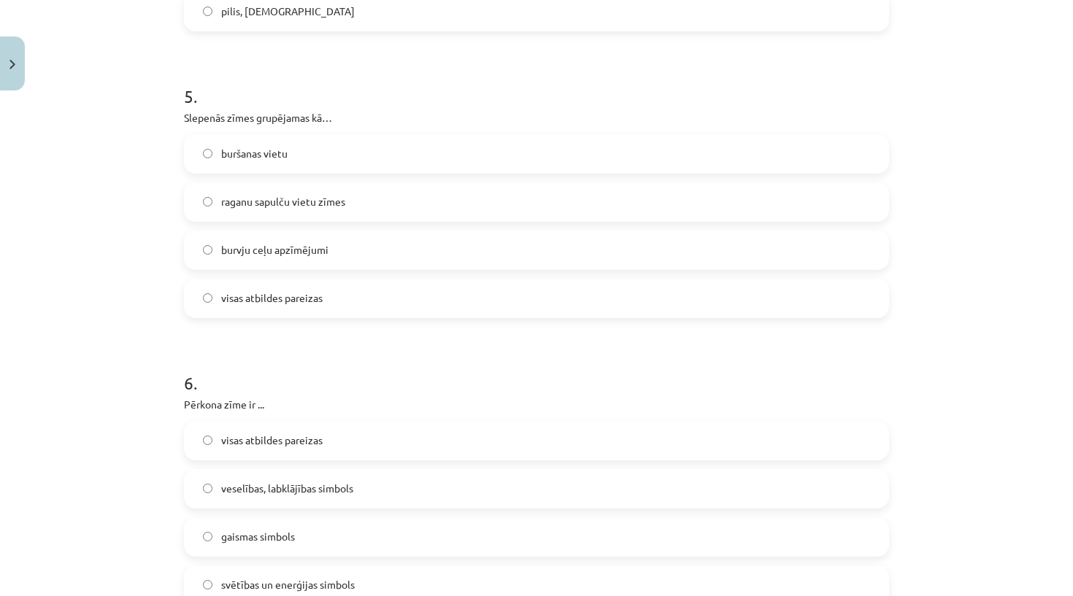
click at [178, 140] on div "50 XP Saņemsi Sarežģīts 683 pilda Apraksts Uzdevums Palīdzība 1 . Kas ir digitā…" at bounding box center [536, 199] width 723 height 3371
click at [293, 299] on span "visas atbildes pareizas" at bounding box center [271, 297] width 101 height 15
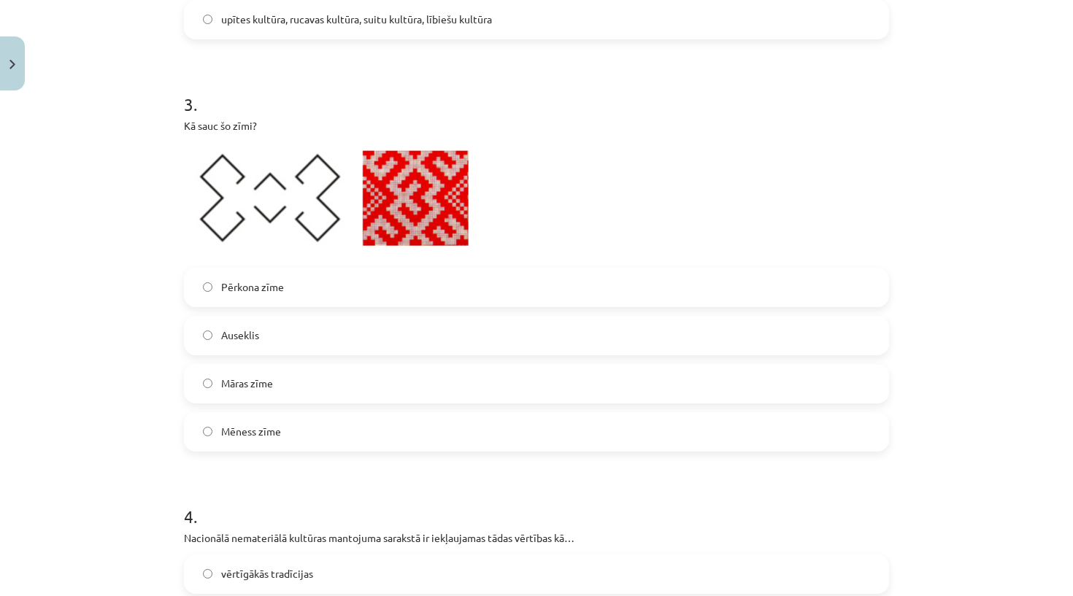
scroll to position [869, 0]
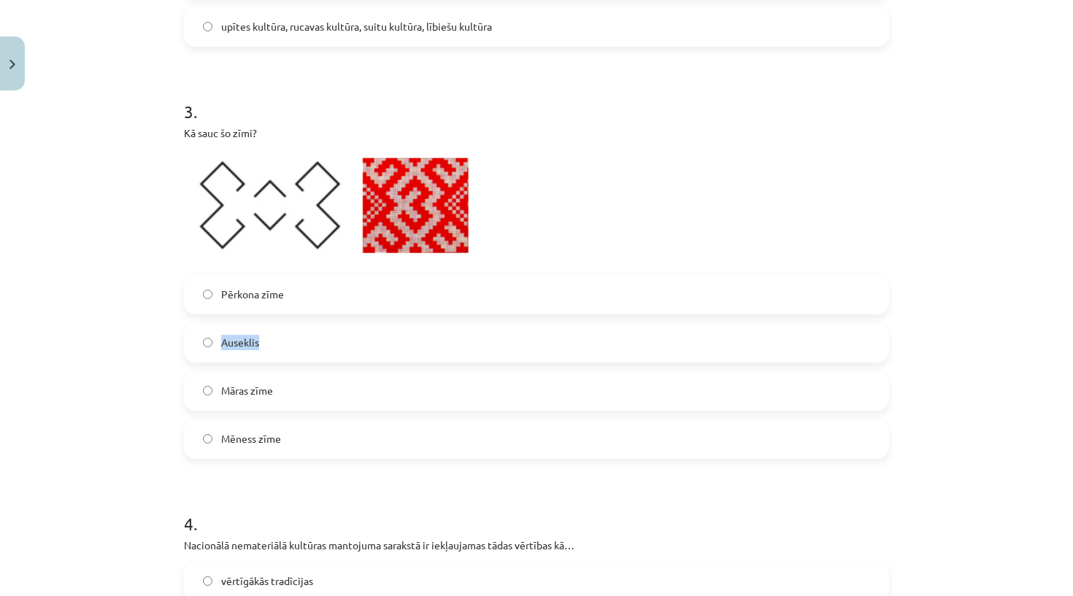
drag, startPoint x: 316, startPoint y: 340, endPoint x: 210, endPoint y: 337, distance: 105.9
click at [210, 337] on label "Auseklis" at bounding box center [536, 343] width 702 height 36
drag, startPoint x: 215, startPoint y: 392, endPoint x: 303, endPoint y: 390, distance: 87.6
click at [303, 390] on label "Māras zīme" at bounding box center [536, 391] width 702 height 36
drag, startPoint x: 217, startPoint y: 444, endPoint x: 326, endPoint y: 442, distance: 108.8
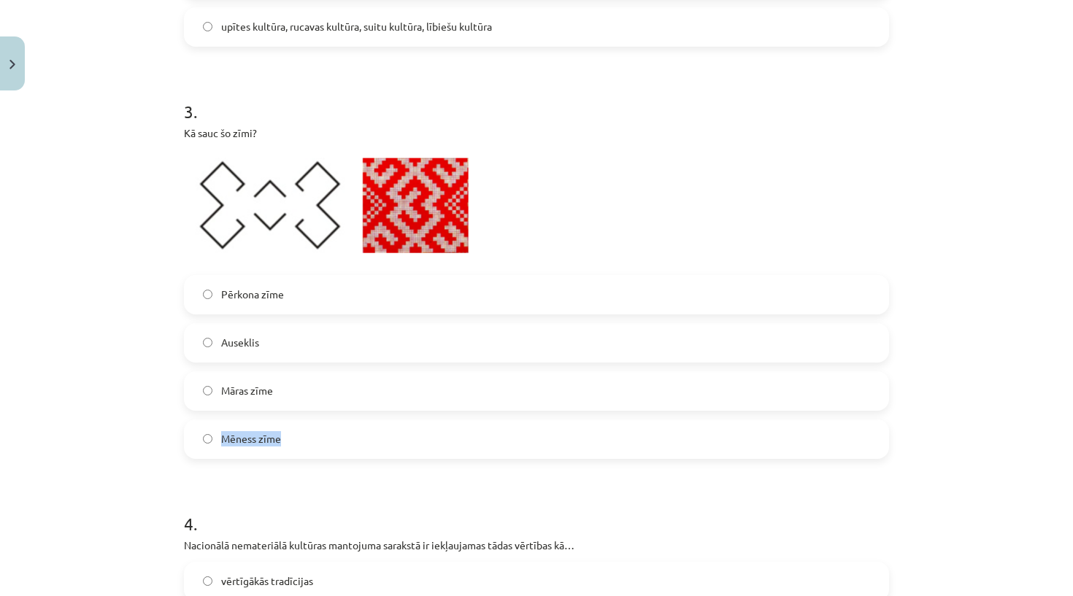
click at [326, 442] on label "Mēness zīme" at bounding box center [536, 439] width 702 height 36
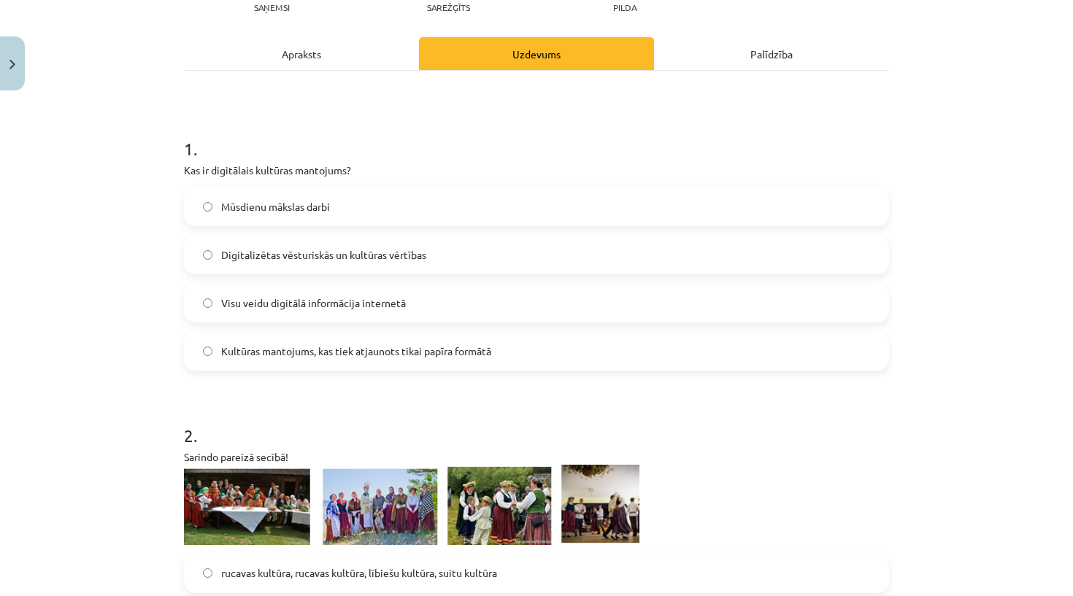
scroll to position [180, 0]
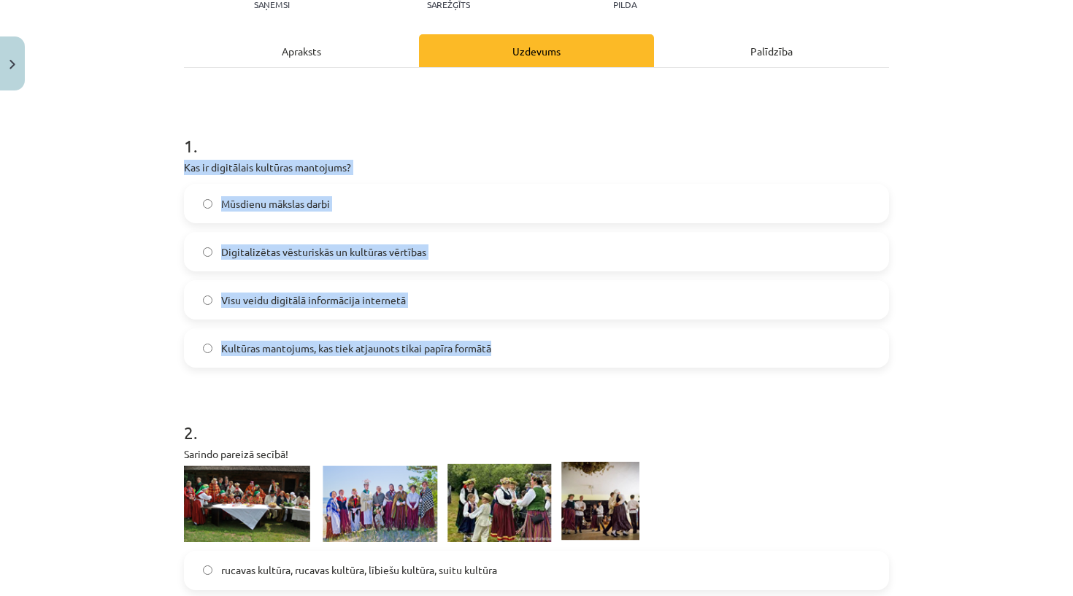
drag, startPoint x: 178, startPoint y: 165, endPoint x: 458, endPoint y: 367, distance: 345.0
click at [462, 423] on h1 "2 ." at bounding box center [536, 419] width 705 height 45
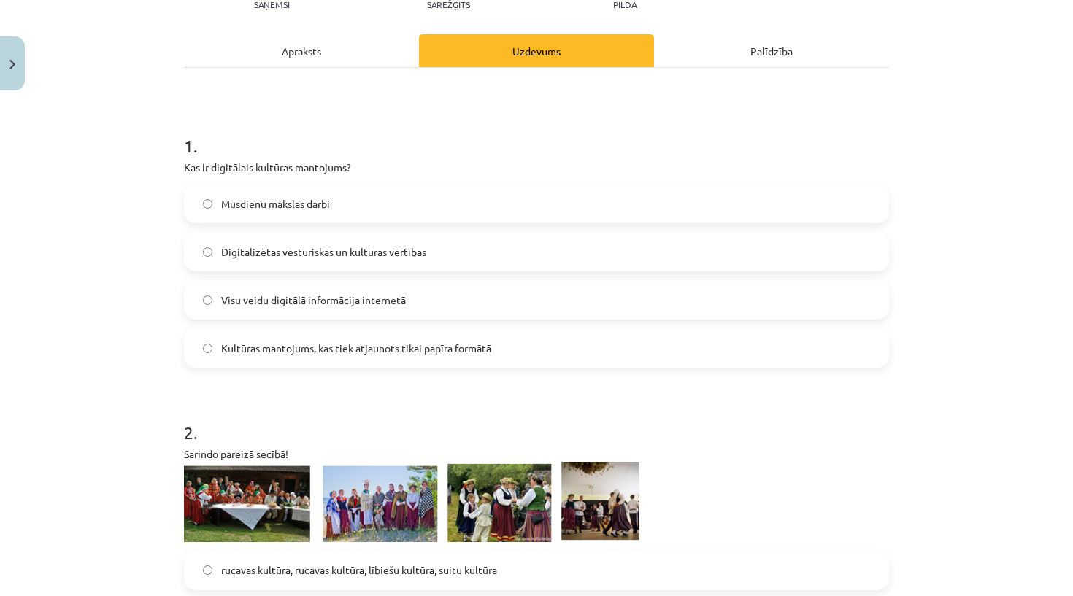
click at [296, 258] on span "Digitalizētas vēsturiskās un kultūras vērtības" at bounding box center [323, 252] width 205 height 15
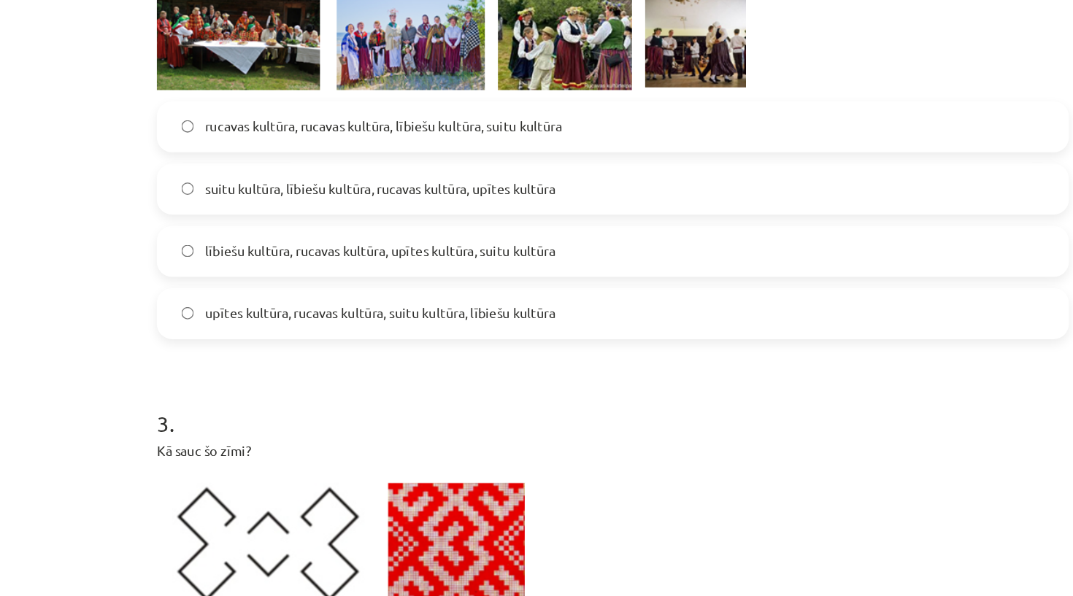
scroll to position [430, 0]
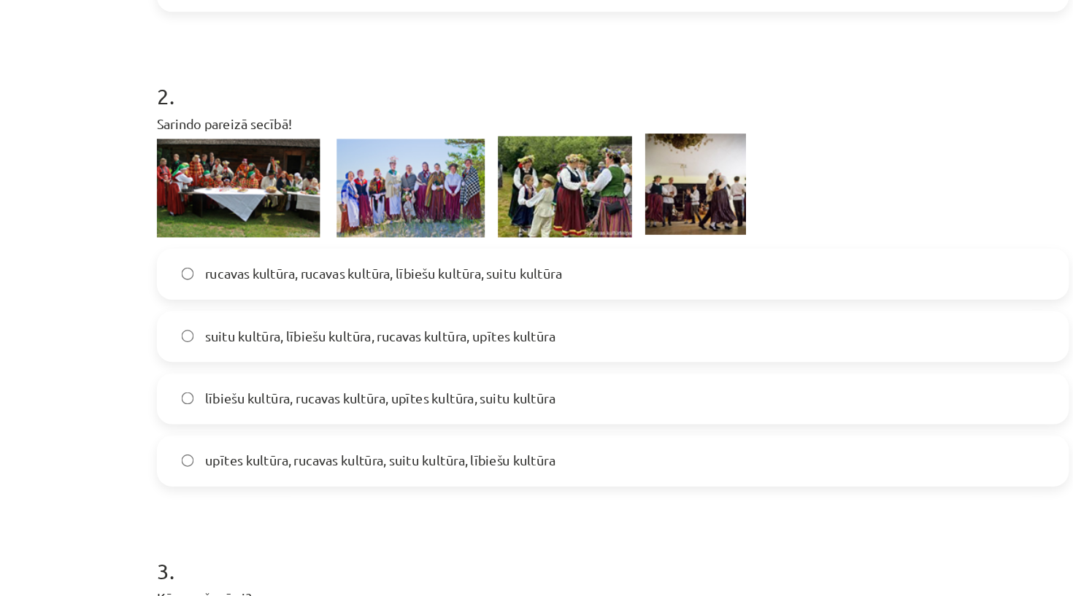
click at [410, 361] on span "suitu kultūra, lībiešu kultūra, rucavas kultūra, upītes kultūra" at bounding box center [356, 368] width 271 height 15
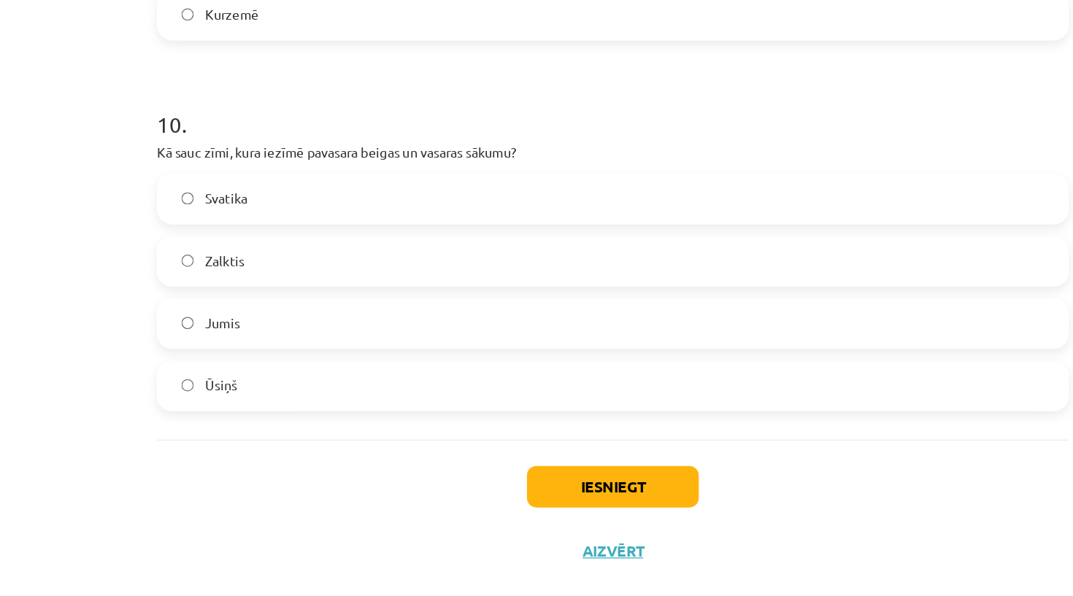
scroll to position [2911, 0]
click at [470, 469] on button "Iesniegt" at bounding box center [536, 485] width 133 height 32
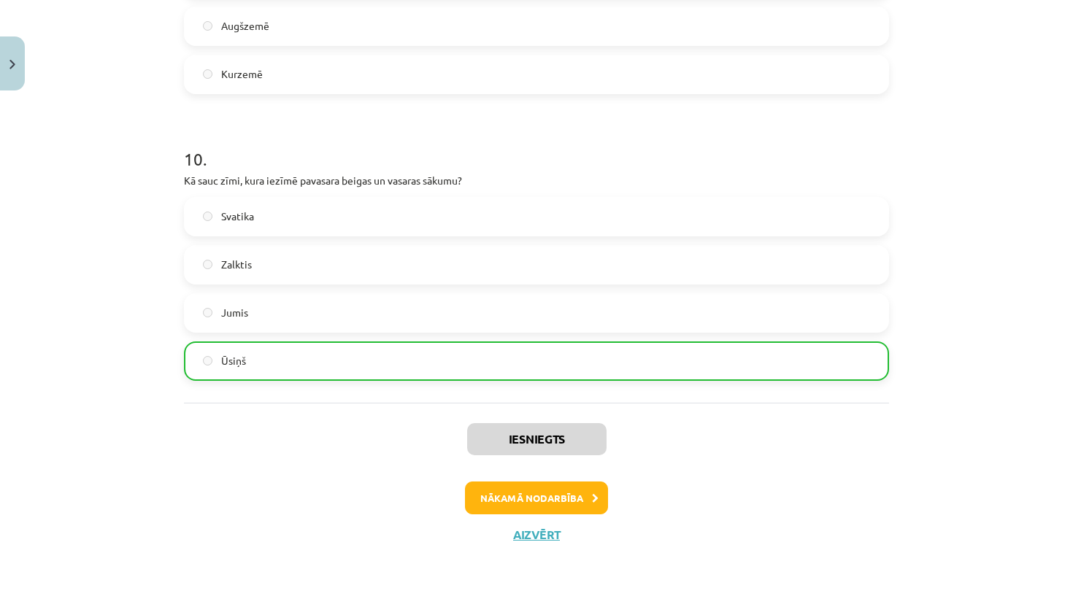
scroll to position [2957, 0]
click at [543, 488] on button "Nākamā nodarbība" at bounding box center [536, 499] width 143 height 34
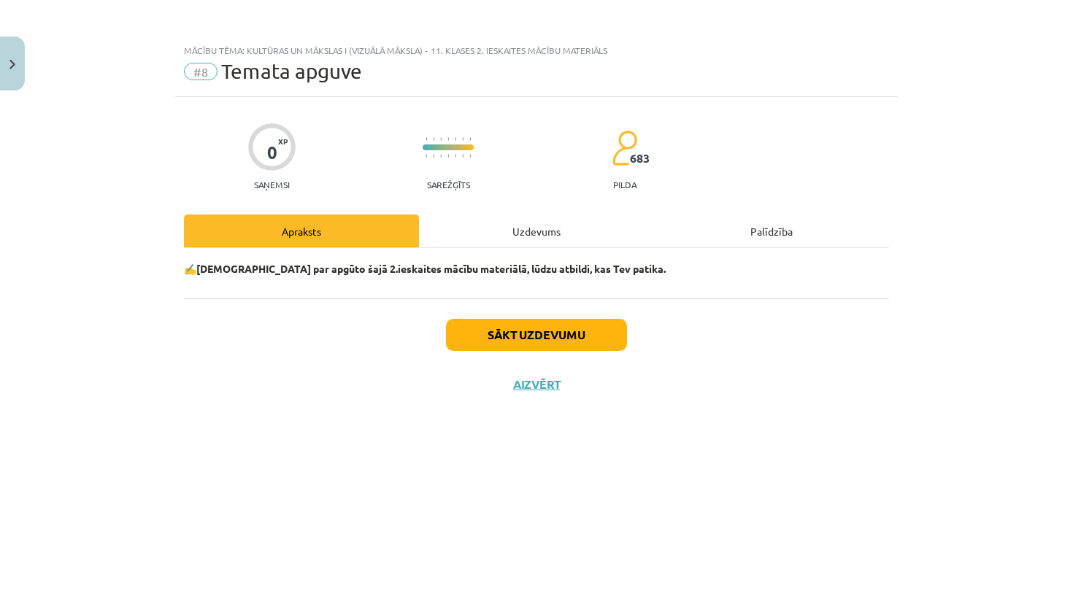
scroll to position [0, 0]
click at [549, 236] on div "Uzdevums" at bounding box center [536, 231] width 235 height 33
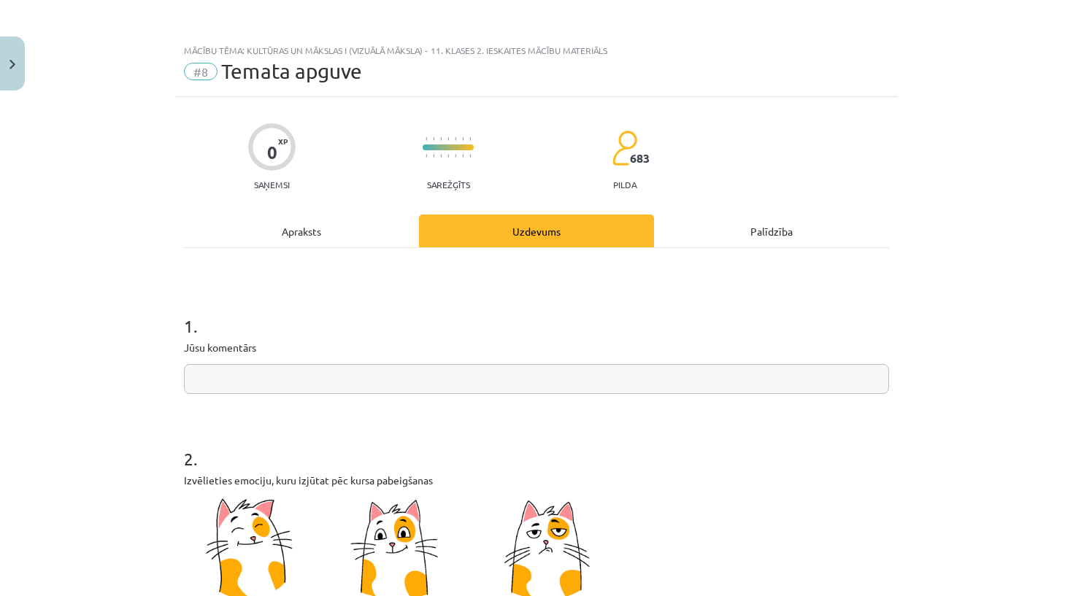
click at [371, 388] on input "text" at bounding box center [536, 379] width 705 height 30
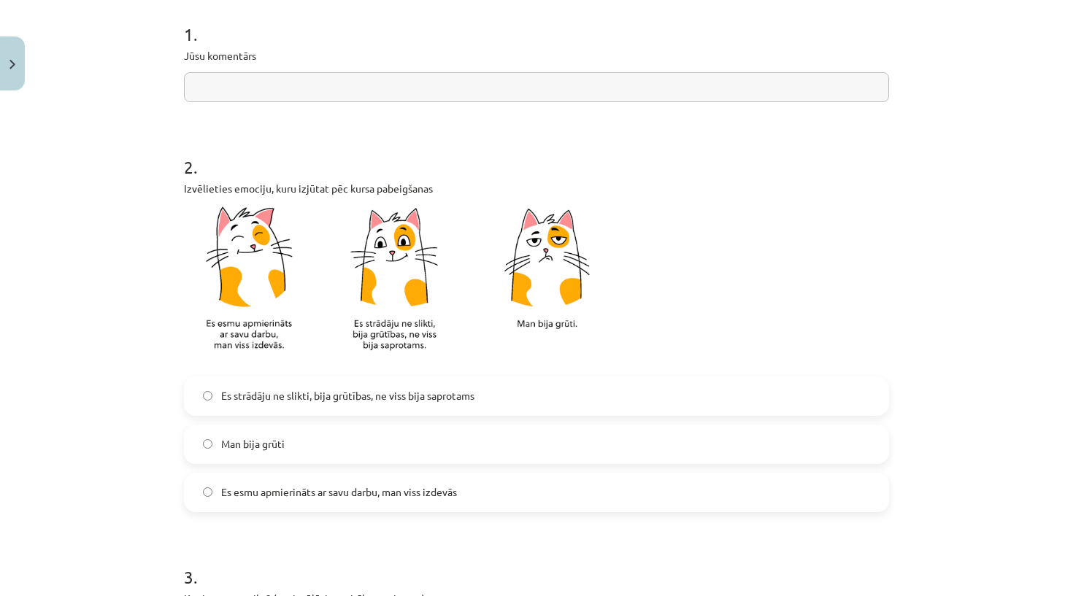
scroll to position [293, 0]
click at [333, 496] on span "Es esmu apmierināts ar savu darbu, man viss izdevās" at bounding box center [339, 490] width 236 height 15
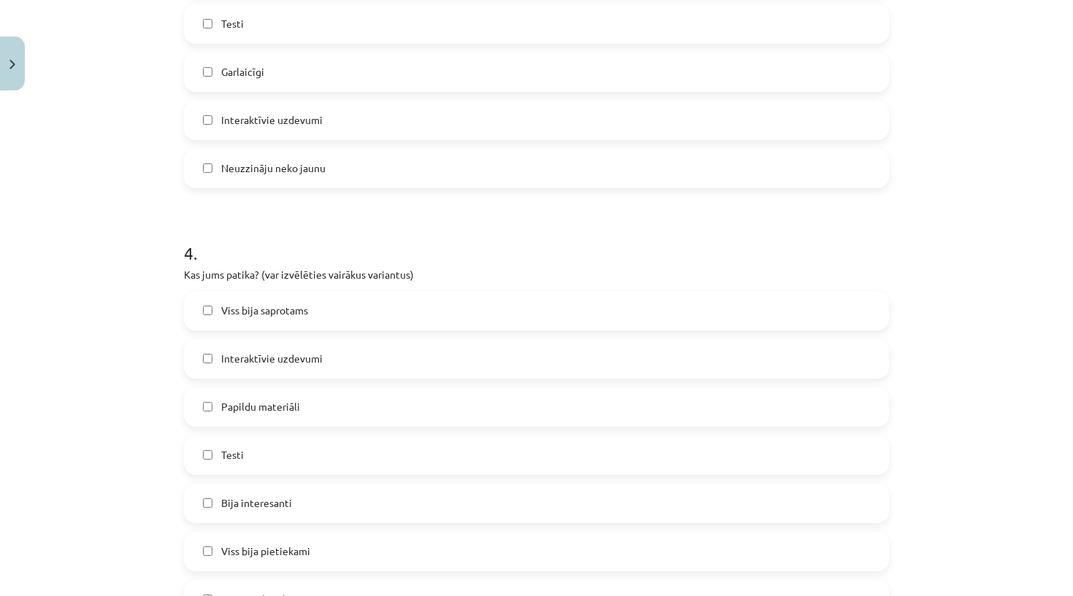
scroll to position [1053, 0]
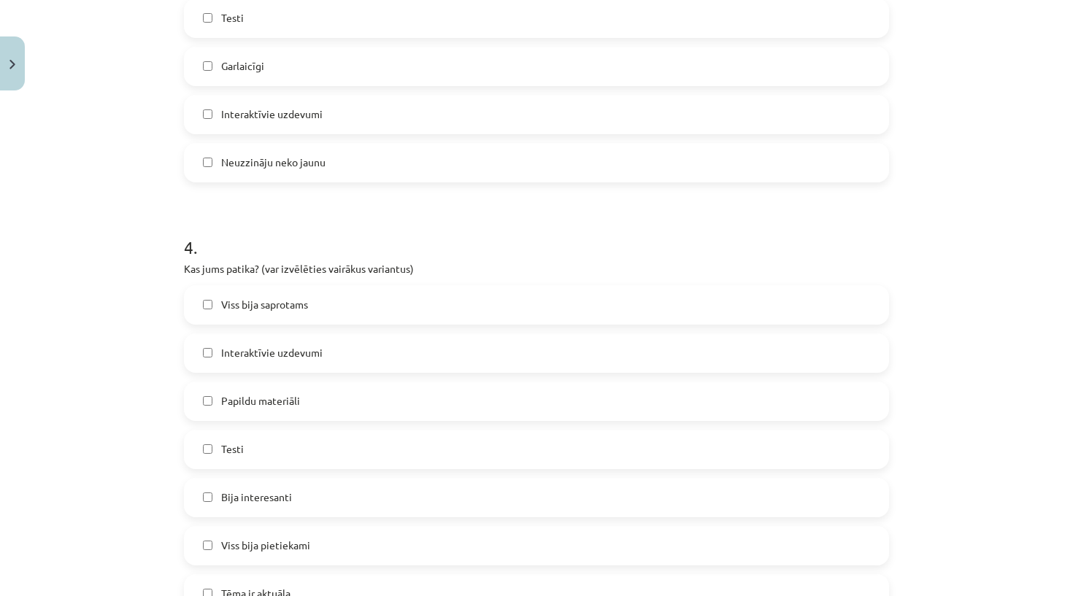
click at [285, 296] on label "Viss bija saprotams" at bounding box center [536, 305] width 702 height 36
click at [297, 347] on span "Interaktīvie uzdevumi" at bounding box center [271, 352] width 101 height 15
click at [274, 410] on label "Papildu materiāli" at bounding box center [536, 401] width 702 height 36
click at [253, 448] on label "Testi" at bounding box center [536, 449] width 702 height 36
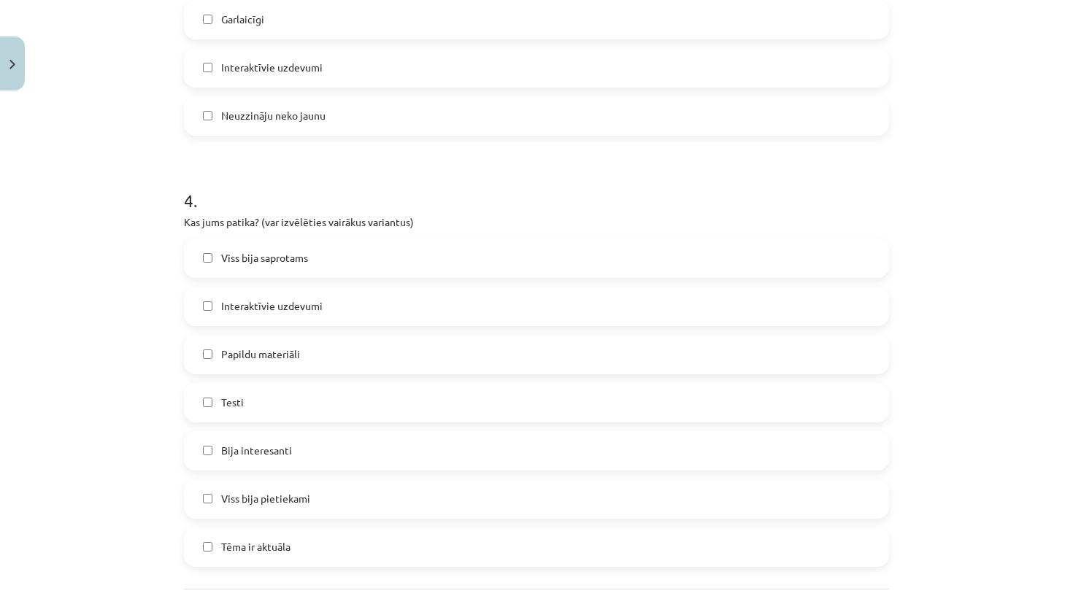
scroll to position [1127, 0]
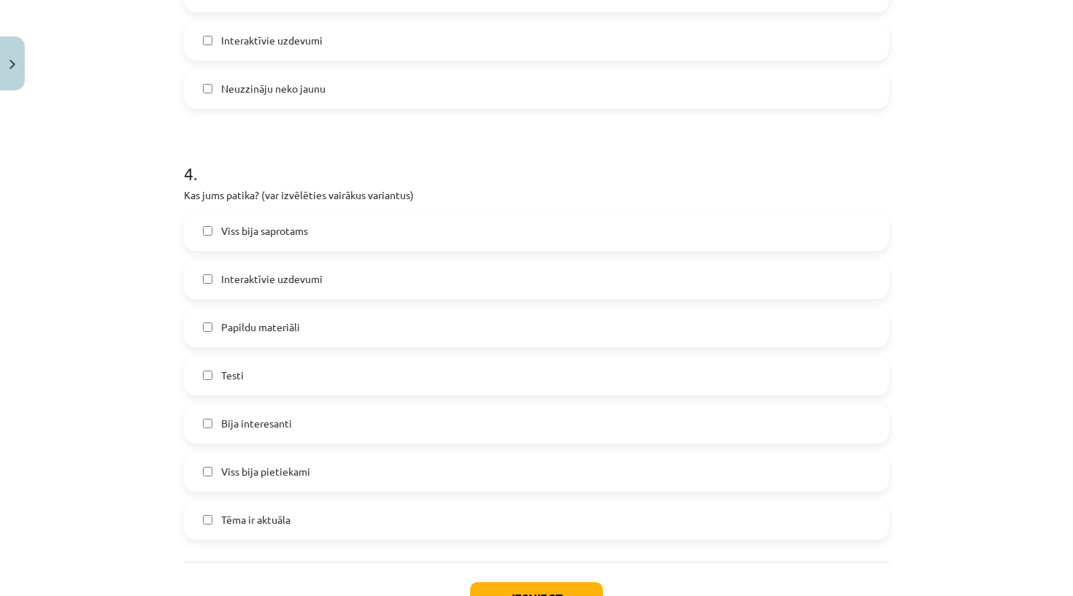
click at [248, 431] on span "Bija interesanti" at bounding box center [256, 423] width 71 height 15
click at [300, 478] on span "Viss bija pietiekami" at bounding box center [265, 471] width 89 height 15
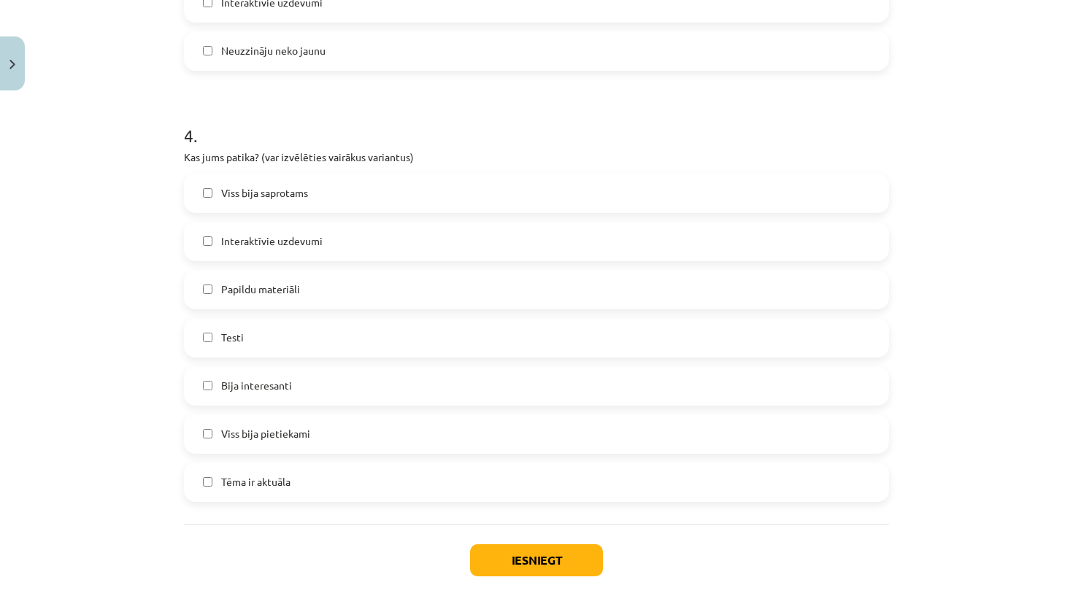
scroll to position [1166, 0]
click at [454, 477] on label "Tēma ir aktuāla" at bounding box center [536, 481] width 702 height 36
click at [543, 556] on button "Iesniegt" at bounding box center [536, 560] width 133 height 32
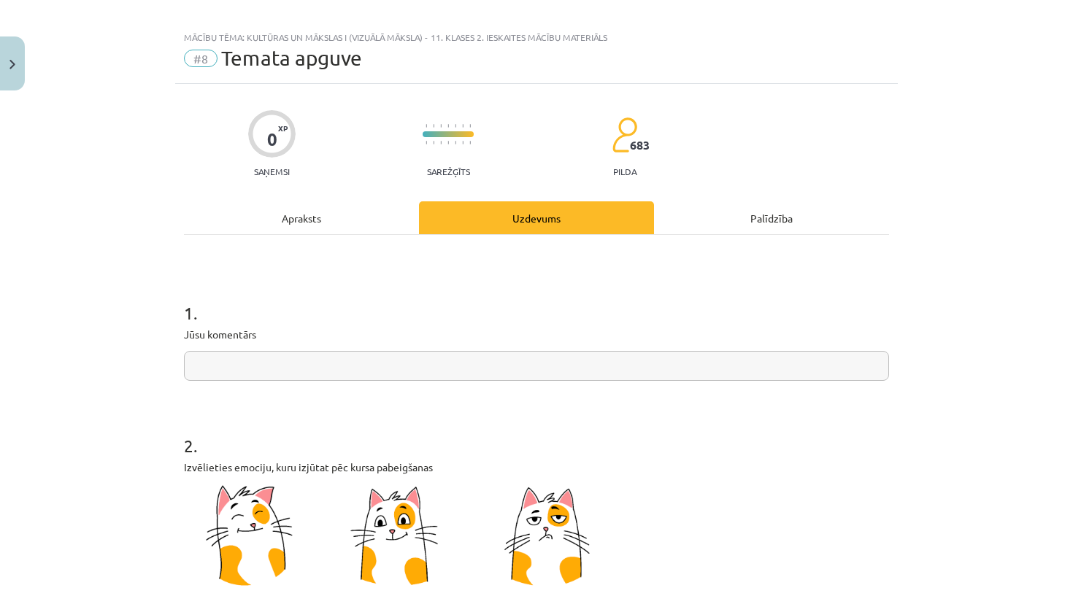
scroll to position [15, 0]
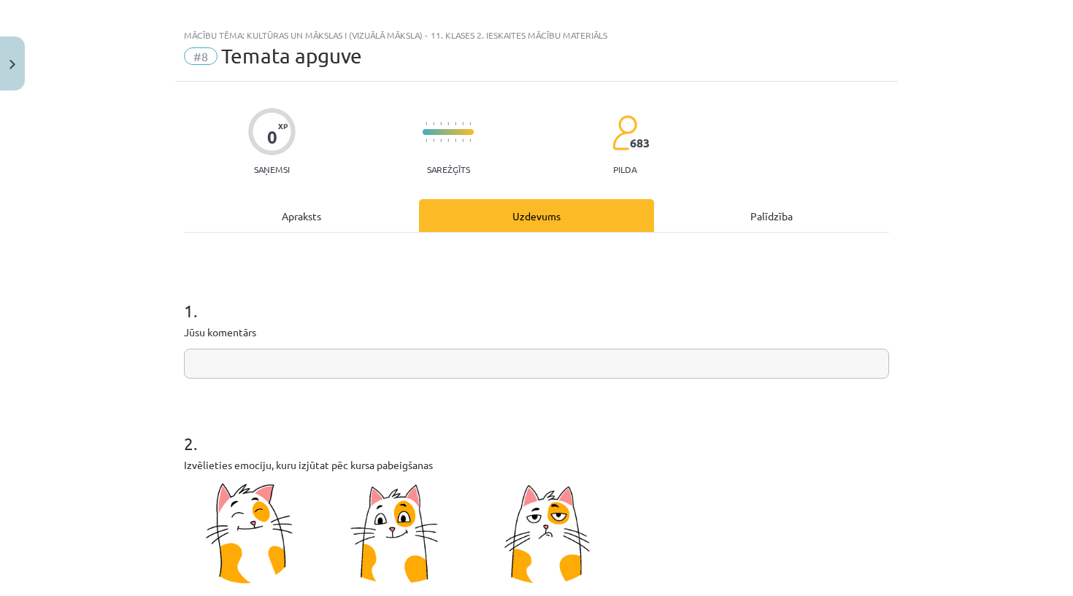
click at [507, 367] on input "text" at bounding box center [536, 364] width 705 height 30
type input "*****"
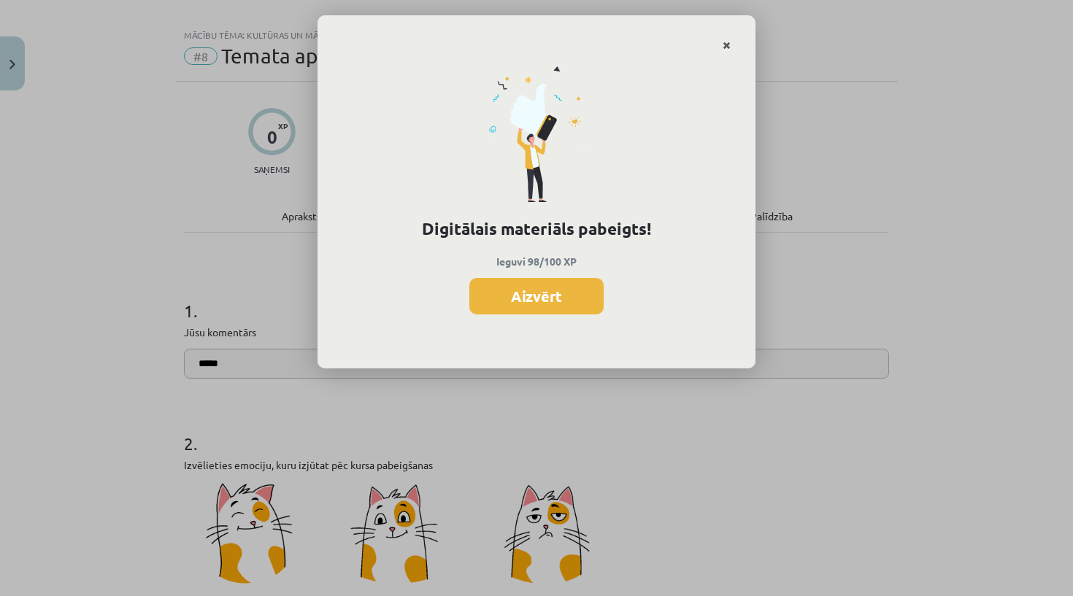
click at [724, 45] on icon "Close" at bounding box center [727, 46] width 8 height 10
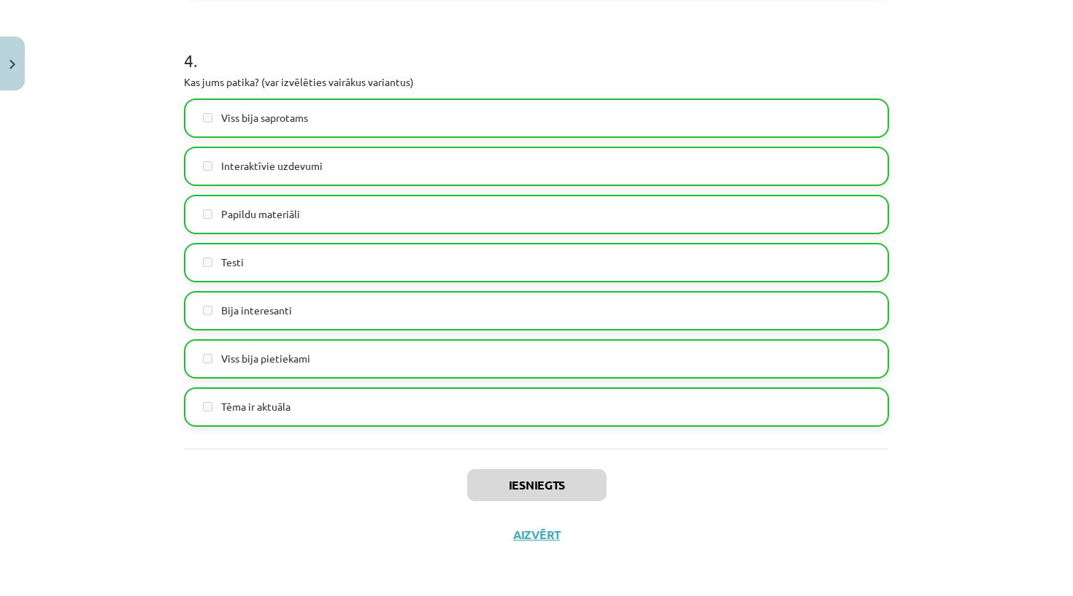
scroll to position [999, 0]
click at [521, 531] on button "Aizvērt" at bounding box center [536, 535] width 55 height 15
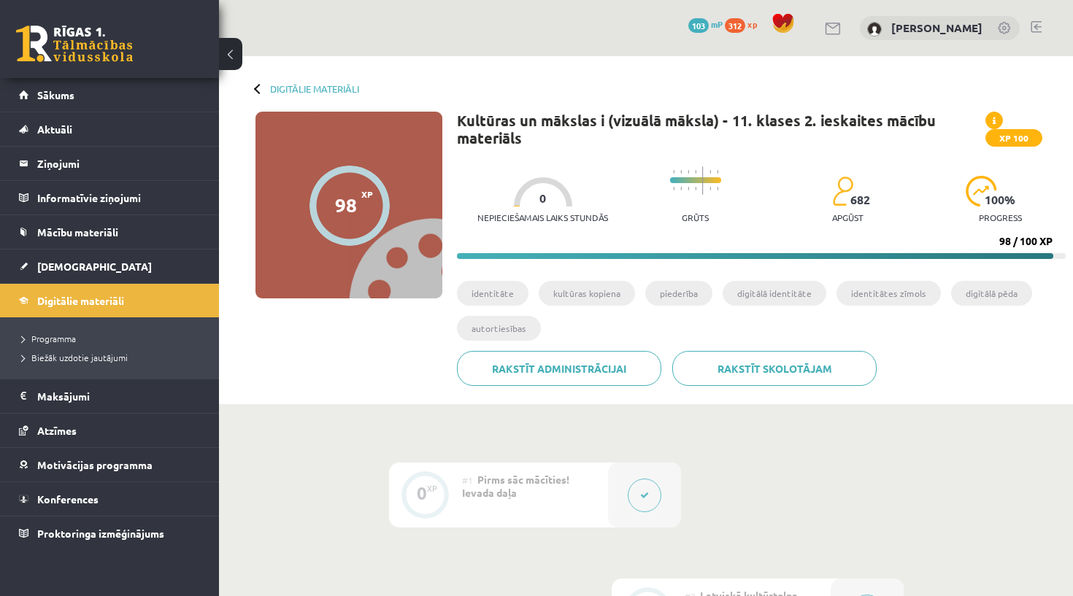
scroll to position [0, 0]
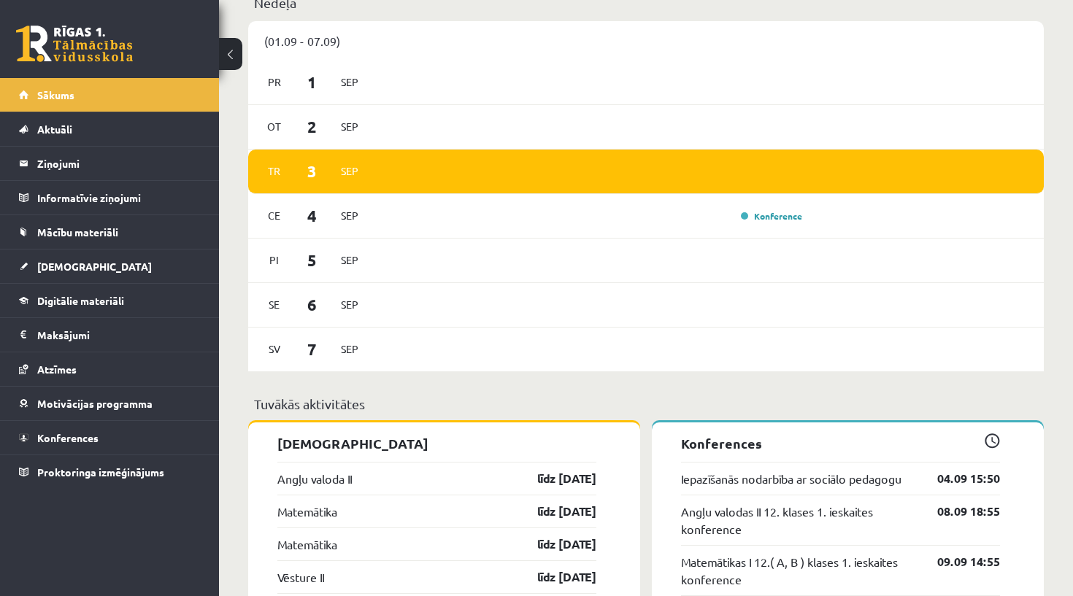
scroll to position [933, 0]
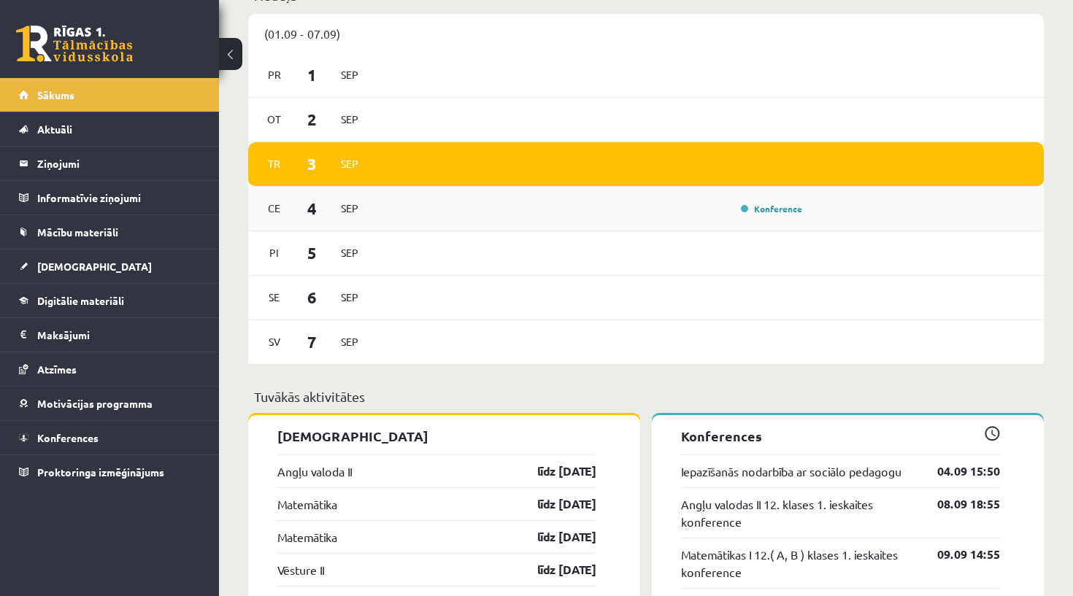
click at [371, 211] on div "Ce 4 Sep Konference" at bounding box center [646, 209] width 796 height 45
click at [763, 212] on link "Konference" at bounding box center [771, 209] width 61 height 12
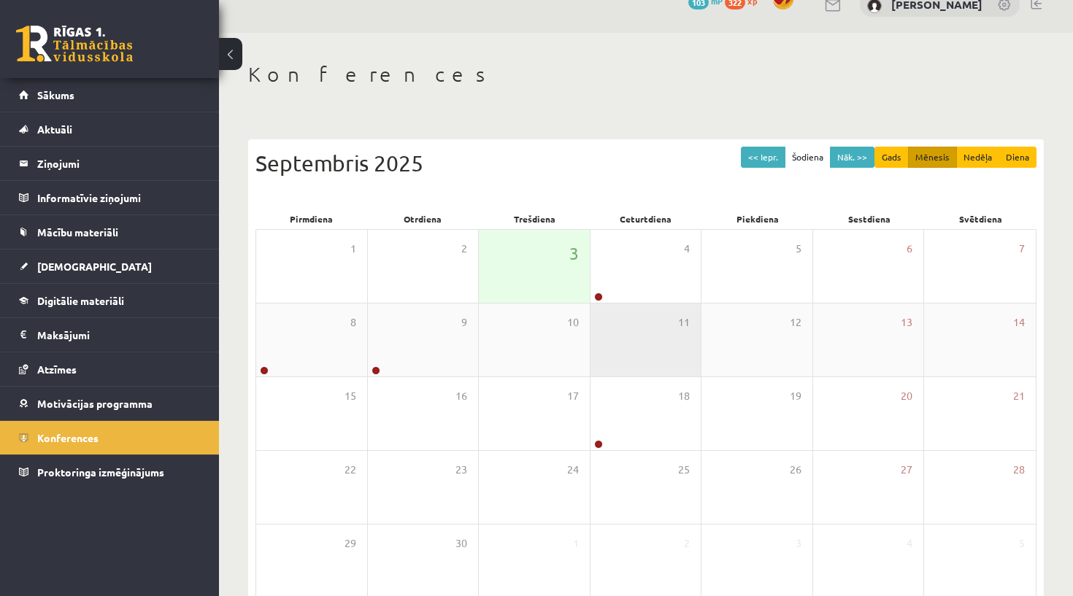
scroll to position [38, 0]
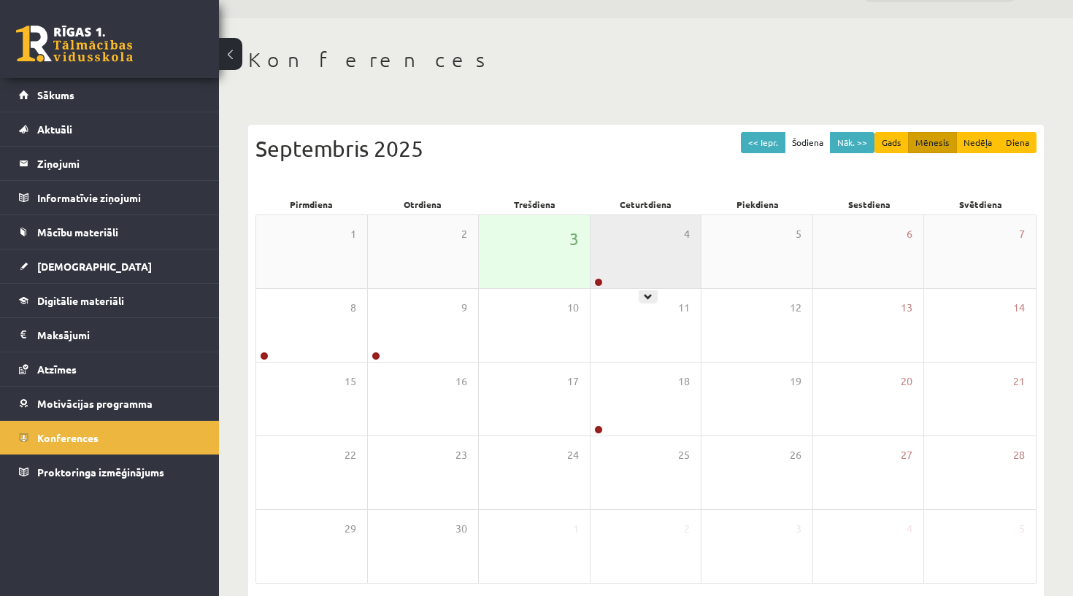
click at [639, 249] on div "4" at bounding box center [645, 251] width 111 height 73
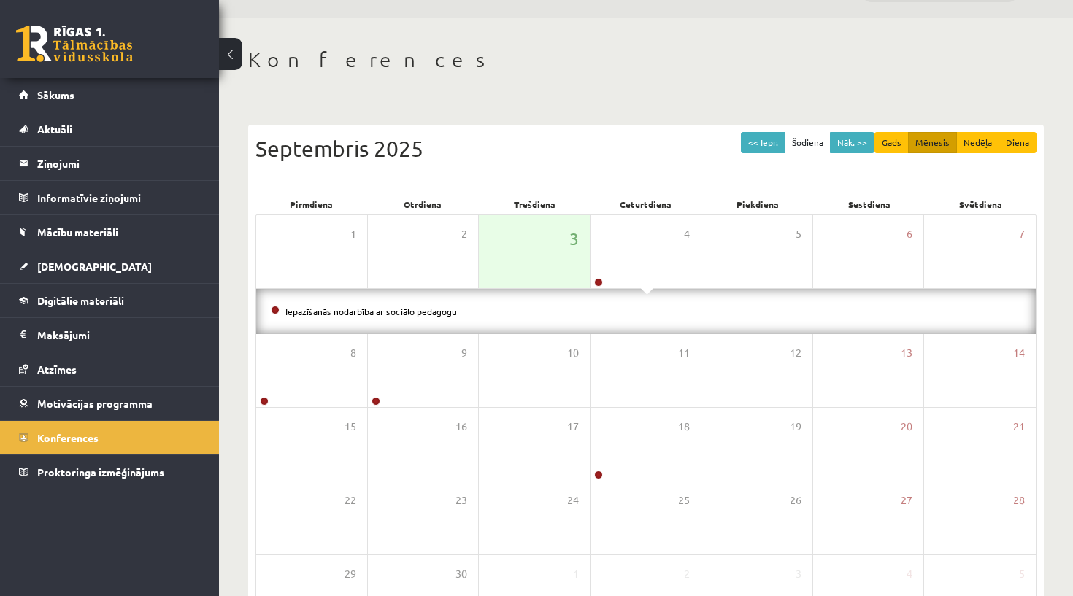
click at [582, 311] on li "Iepazīšanās nodarbība ar sociālo pedagogu" at bounding box center [646, 312] width 750 height 16
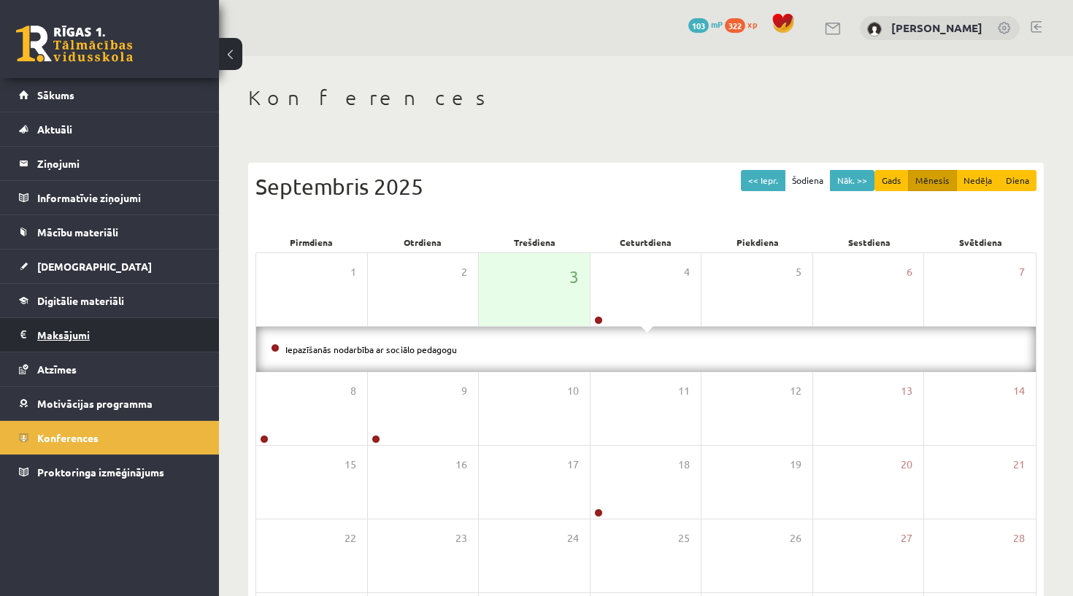
scroll to position [0, 0]
click at [73, 311] on link "Digitālie materiāli" at bounding box center [110, 301] width 182 height 34
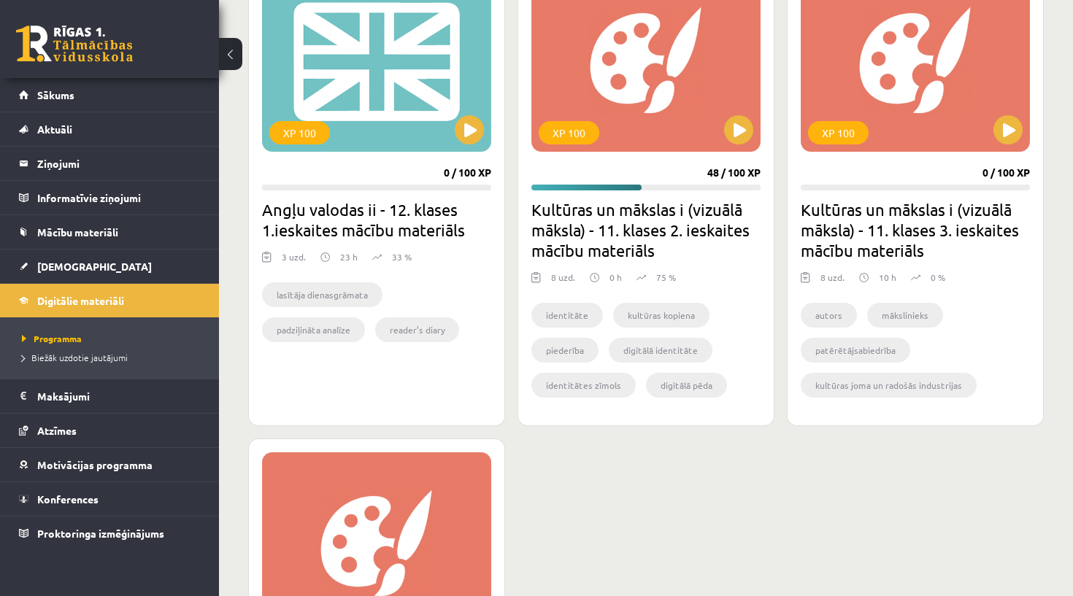
scroll to position [936, 0]
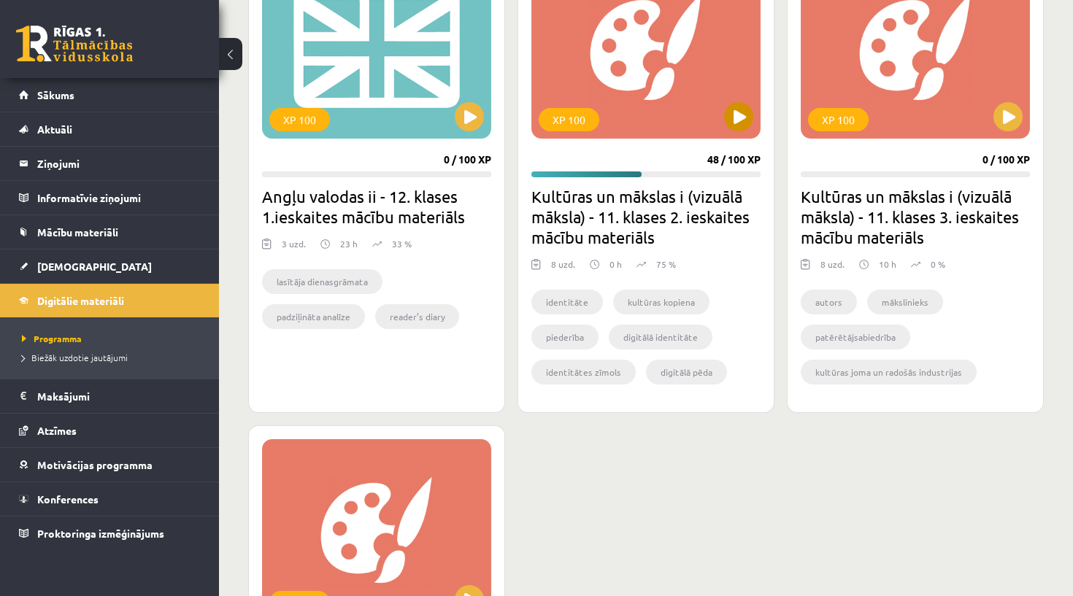
click at [724, 114] on button at bounding box center [738, 116] width 29 height 29
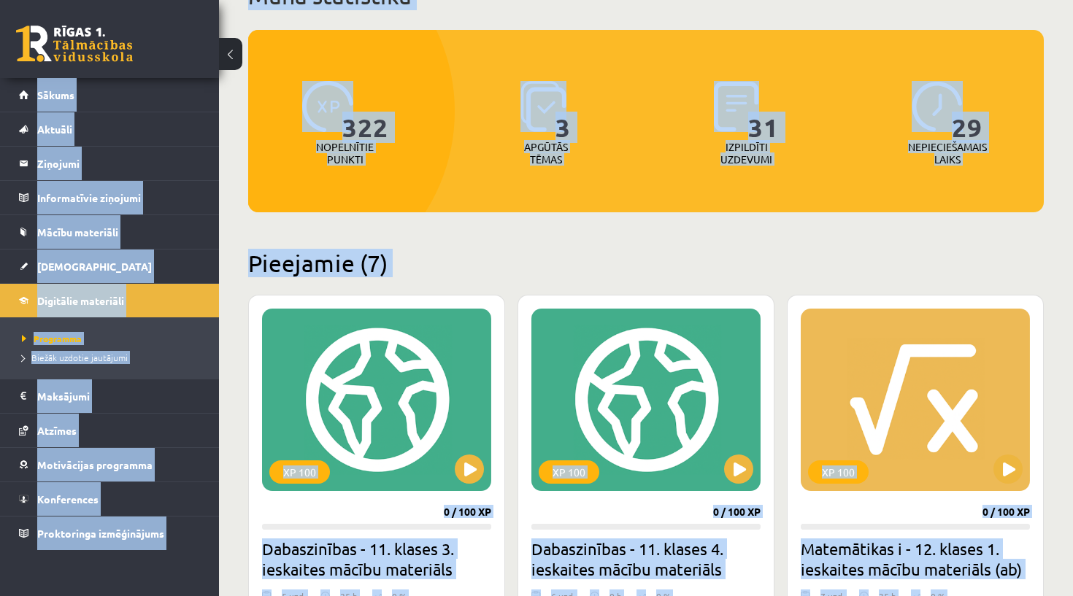
drag, startPoint x: 652, startPoint y: 61, endPoint x: 1011, endPoint y: -53, distance: 376.2
click at [1011, 0] on html "0 Dāvanas 103 mP 322 xp Violeta Vederņikova Sākums Aktuāli Kā mācīties eSKOLĀ K…" at bounding box center [536, 177] width 1073 height 596
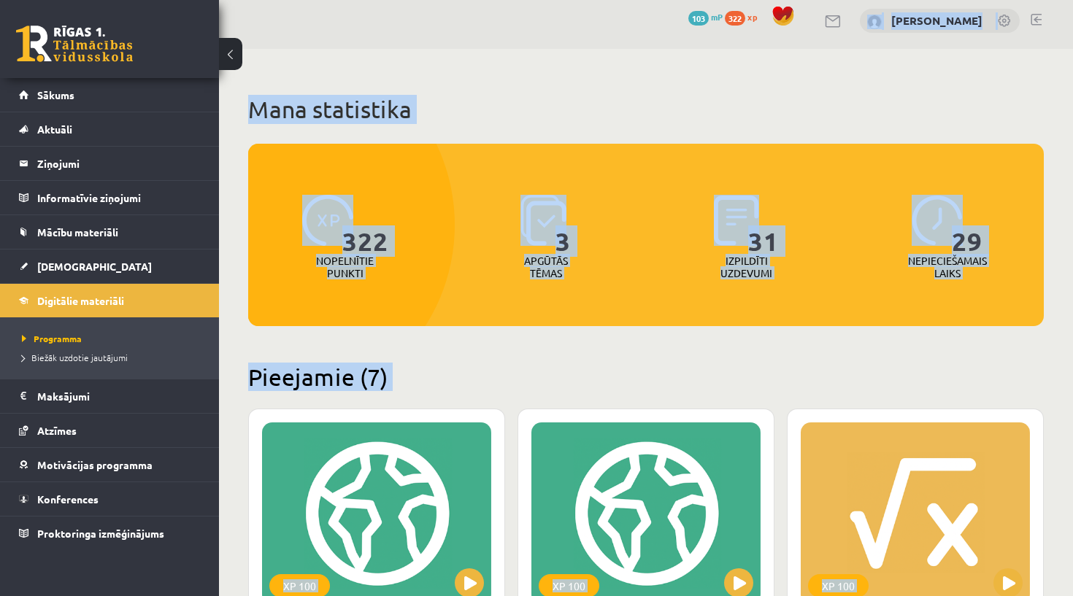
click at [783, 153] on div "322 Nopelnītie punkti 3 Apgūtās tēmas 31 Izpildīti uzdevumi 29 Nepieciešamais l…" at bounding box center [646, 216] width 796 height 145
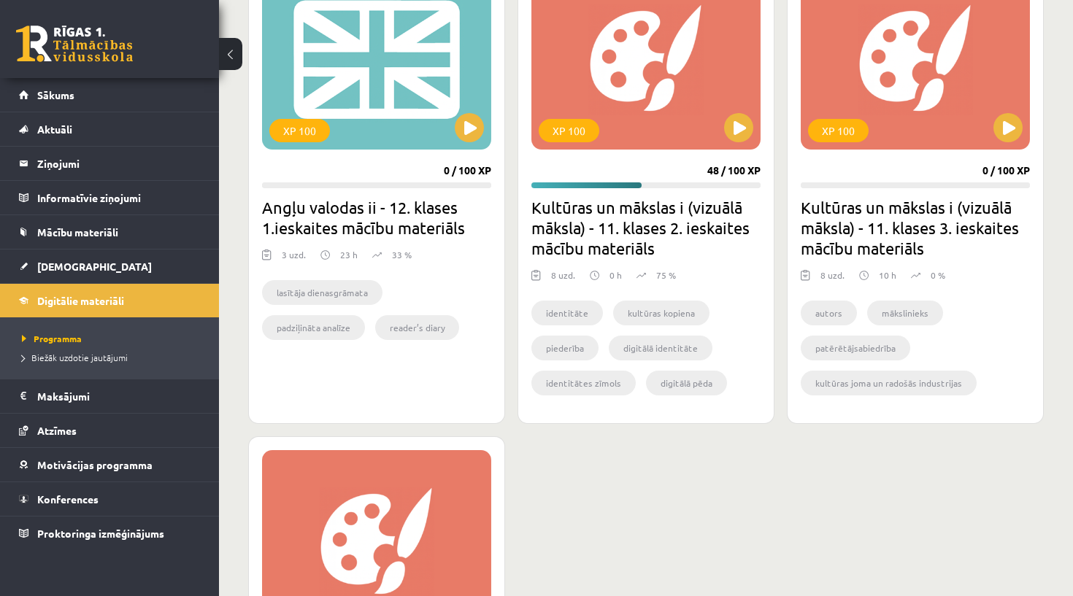
scroll to position [926, 0]
click at [650, 94] on div "XP 100" at bounding box center [645, 57] width 229 height 182
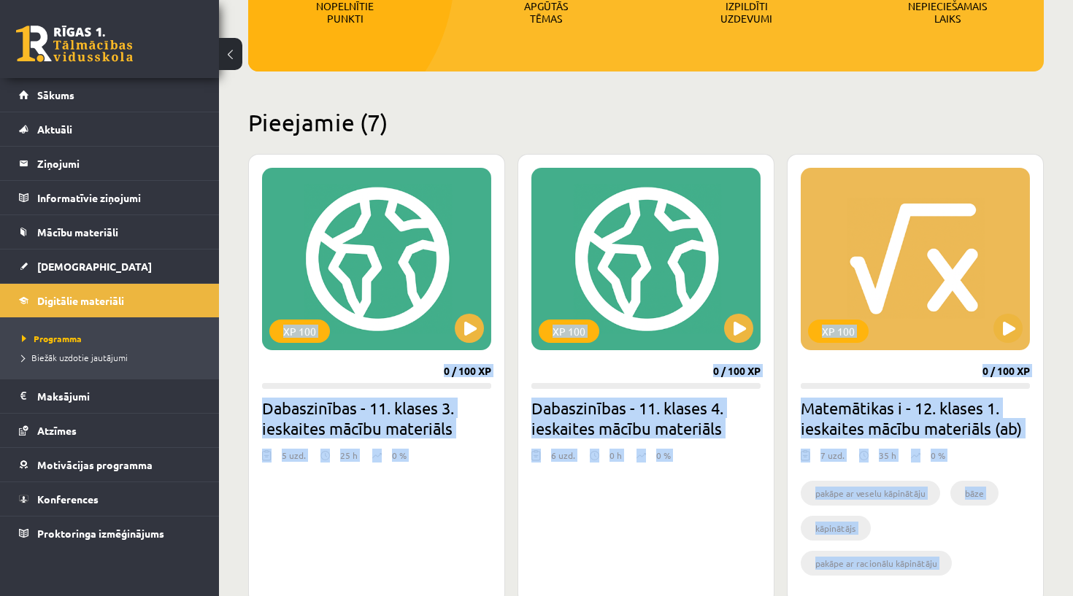
scroll to position [198, 0]
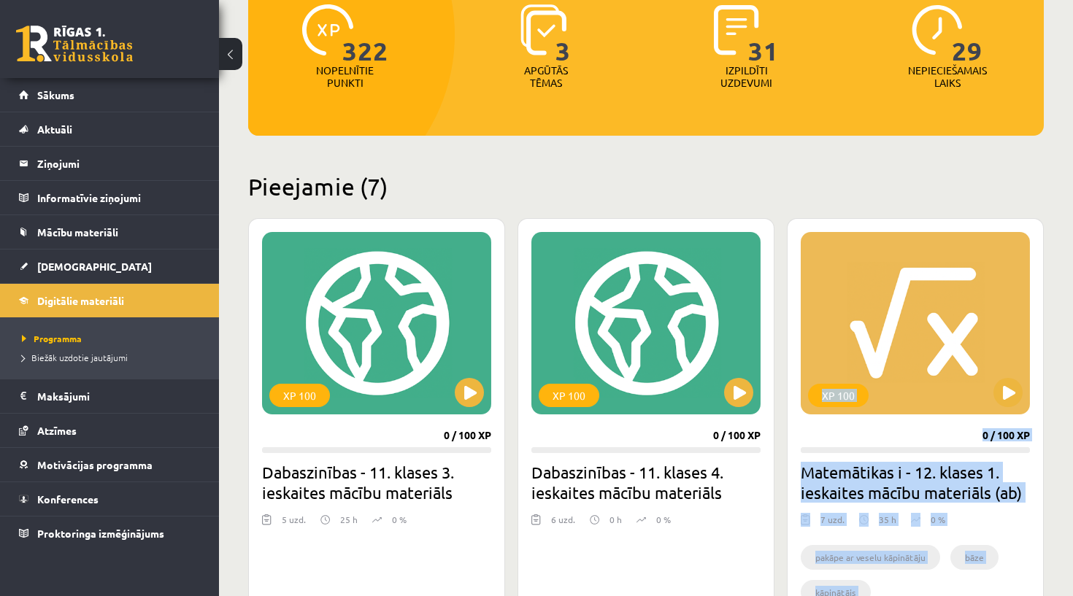
drag, startPoint x: 688, startPoint y: 94, endPoint x: 625, endPoint y: 531, distance: 441.7
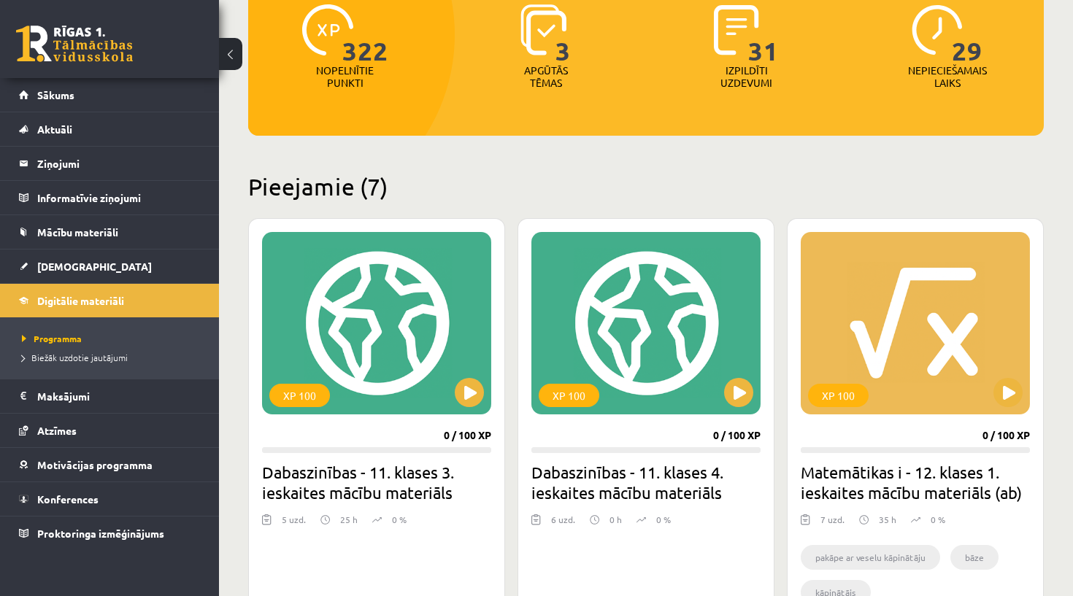
click at [678, 199] on h2 "Pieejamie (7)" at bounding box center [646, 186] width 796 height 28
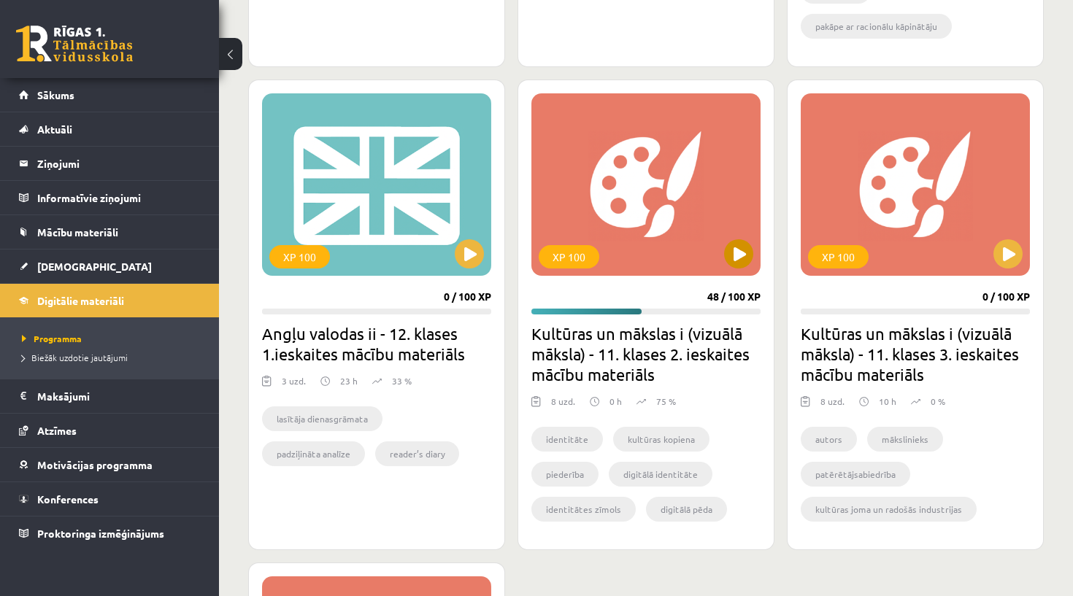
scroll to position [802, 0]
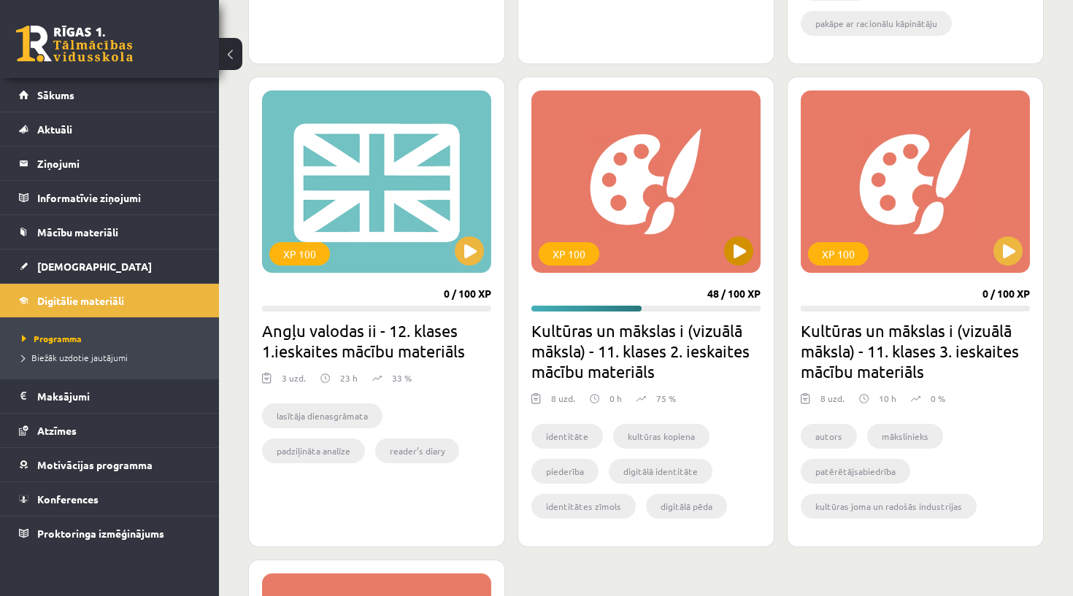
click at [724, 239] on div "XP 100" at bounding box center [645, 182] width 229 height 182
click at [692, 338] on h2 "Kultūras un mākslas i (vizuālā māksla) - 11. klases 2. ieskaites mācību materiā…" at bounding box center [645, 350] width 229 height 61
drag, startPoint x: 650, startPoint y: 213, endPoint x: 724, endPoint y: 209, distance: 74.6
click at [724, 209] on div "XP 100" at bounding box center [645, 182] width 229 height 182
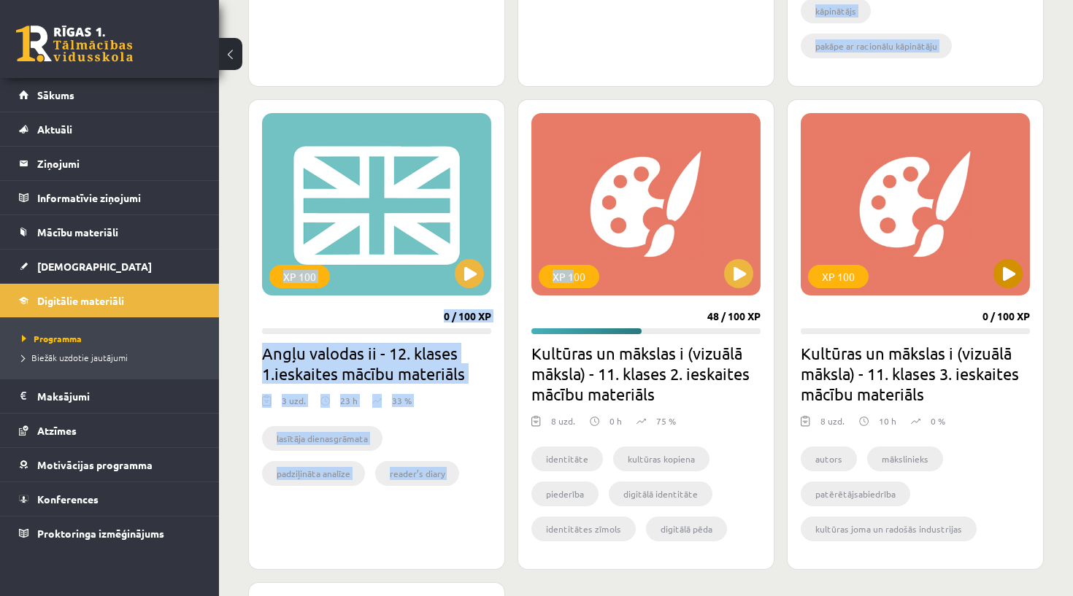
scroll to position [765, 0]
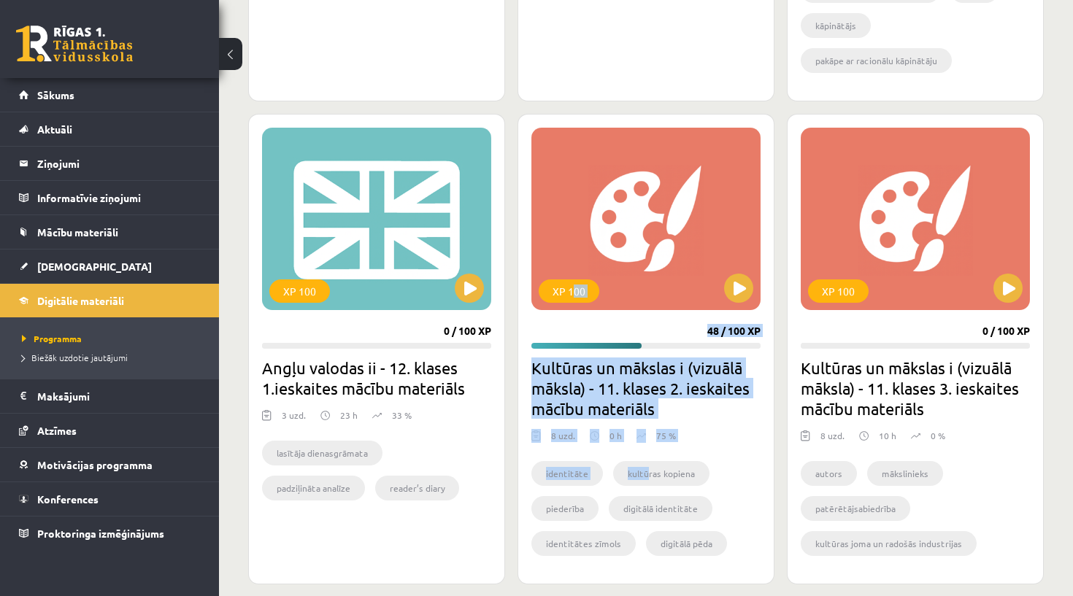
drag, startPoint x: 575, startPoint y: 258, endPoint x: 591, endPoint y: 473, distance: 215.2
click at [593, 477] on div "XP 100 48 / 100 XP Kultūras un mākslas i (vizuālā māksla) - 11. klases 2. ieska…" at bounding box center [645, 349] width 257 height 471
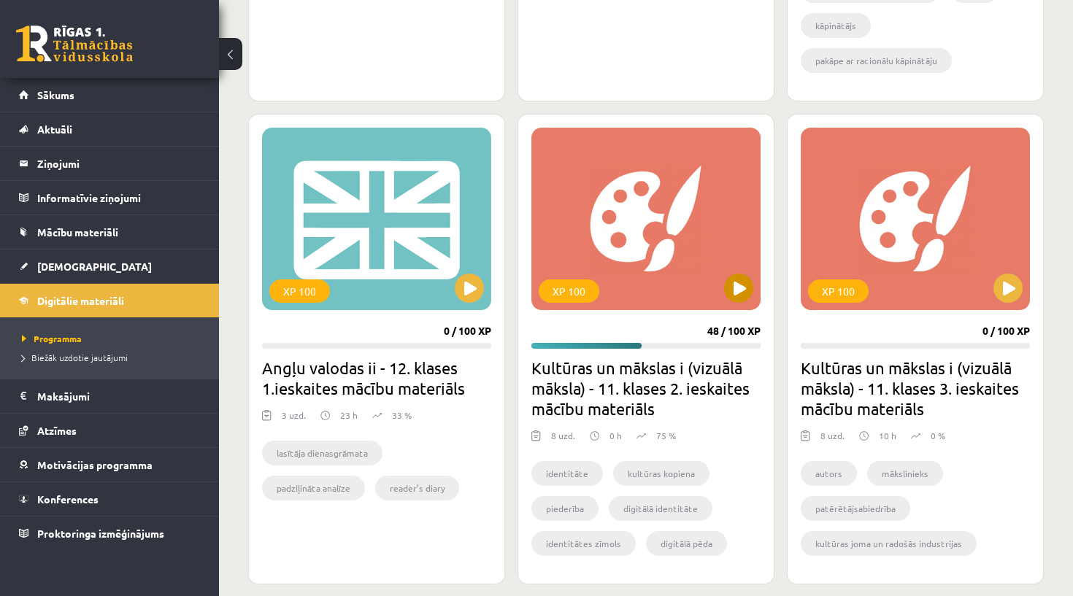
click at [751, 263] on div "XP 100" at bounding box center [645, 219] width 229 height 182
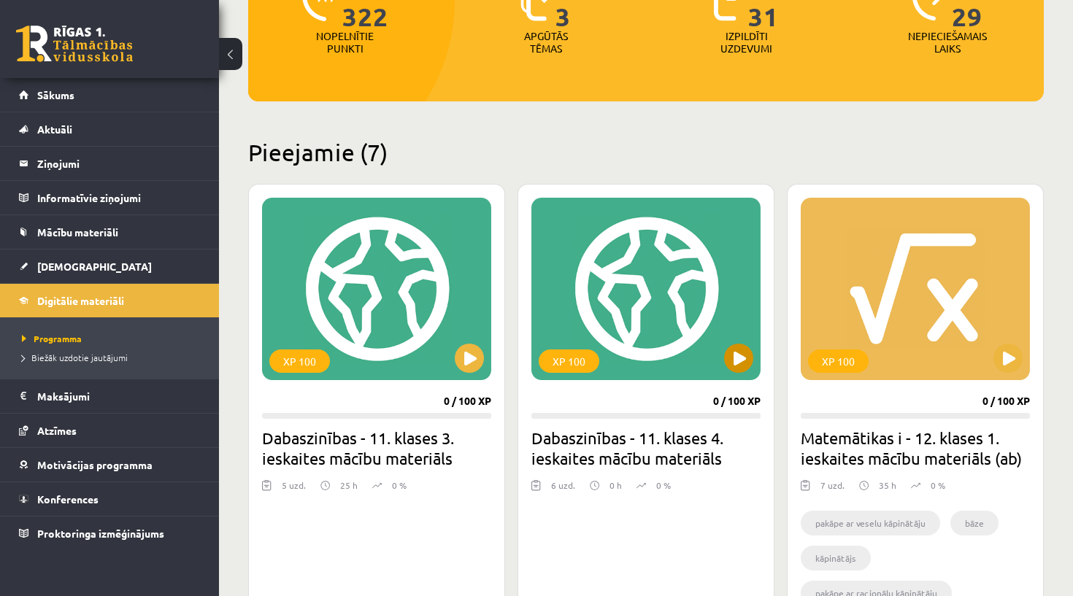
scroll to position [199, 0]
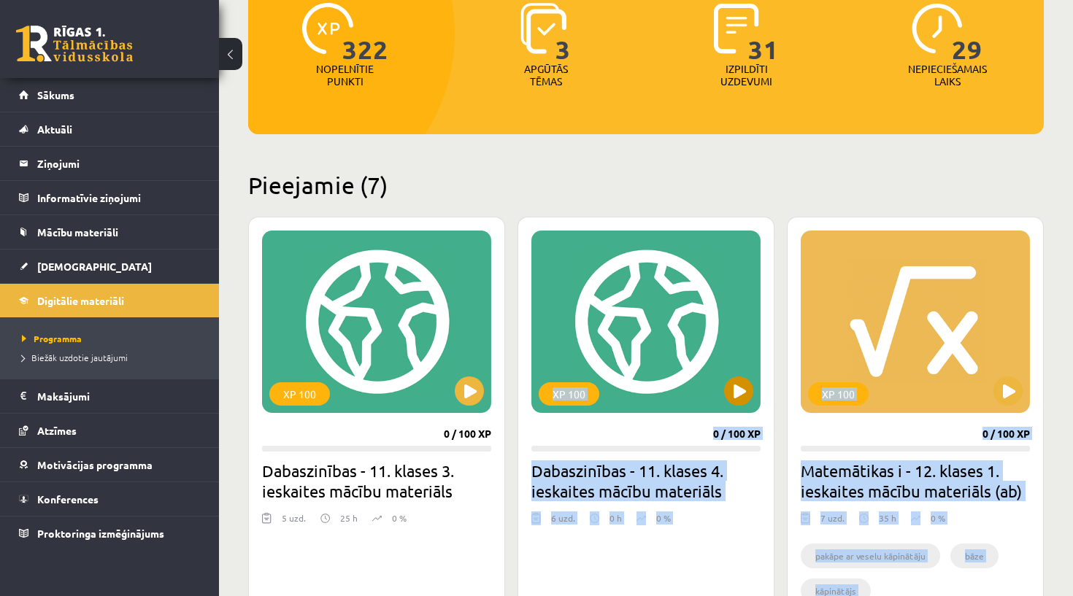
drag, startPoint x: 579, startPoint y: 281, endPoint x: 659, endPoint y: 328, distance: 92.9
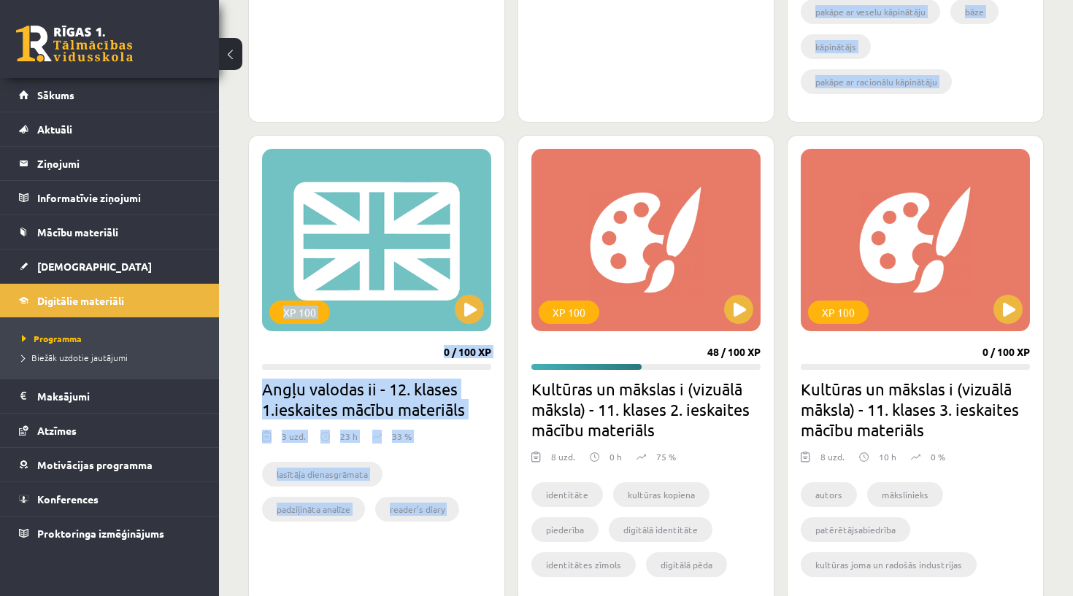
scroll to position [868, 0]
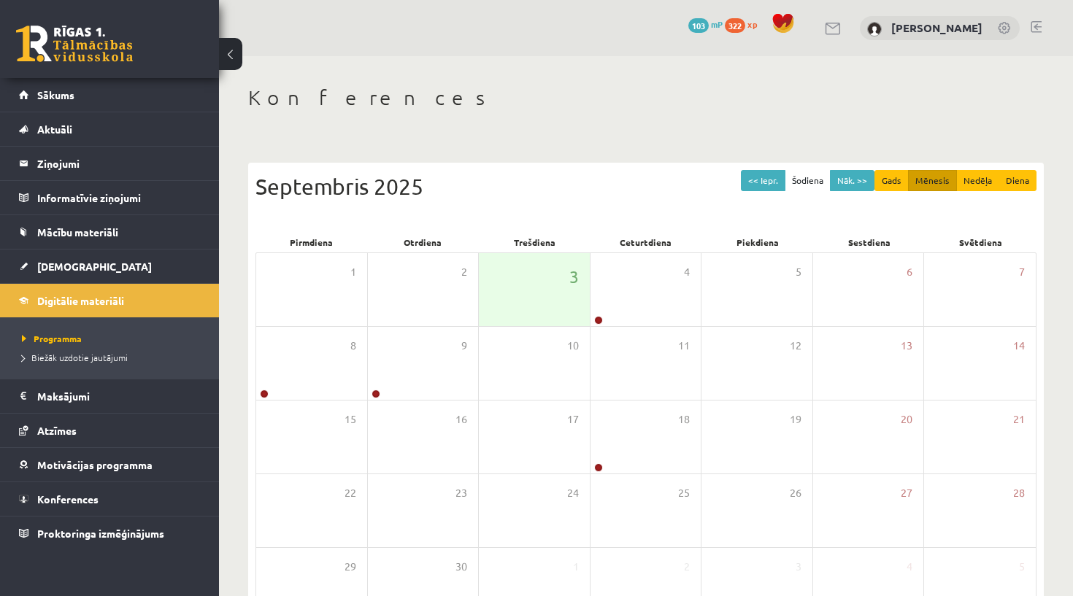
scroll to position [101, 0]
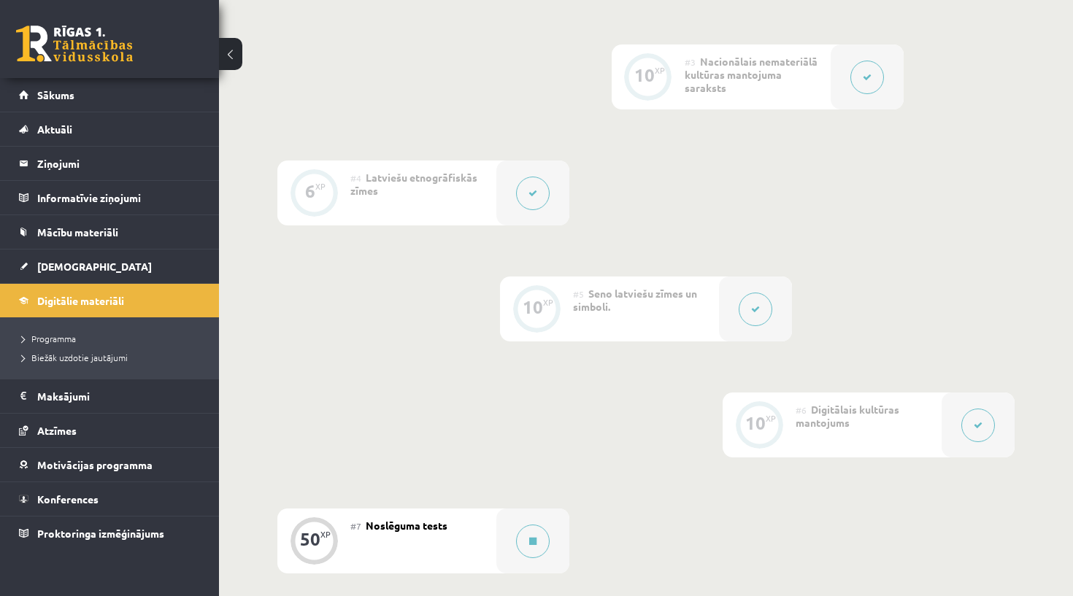
scroll to position [628, 0]
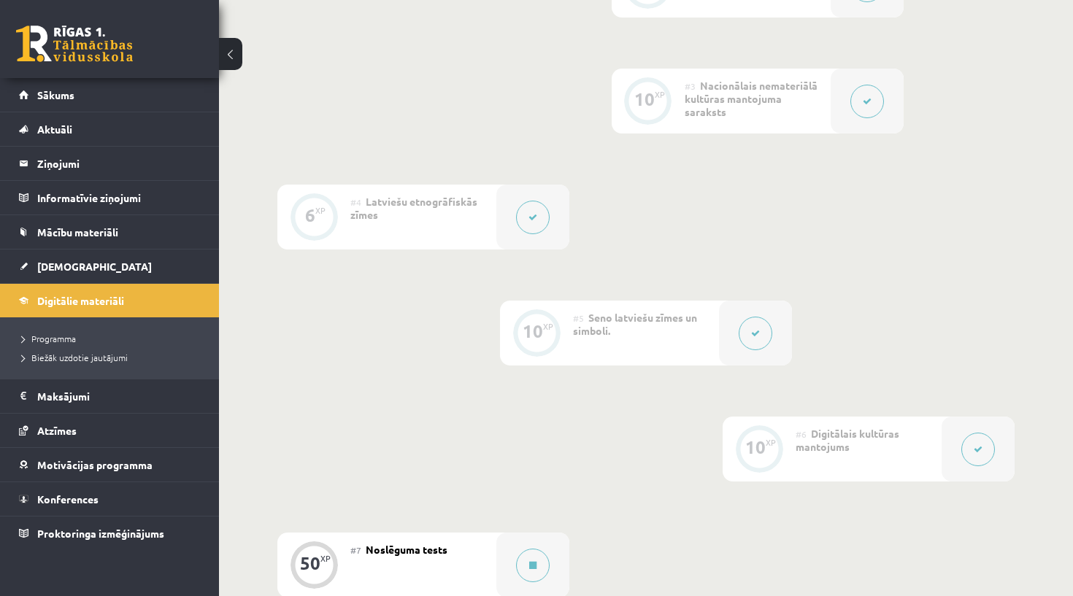
click at [754, 325] on button at bounding box center [756, 334] width 34 height 34
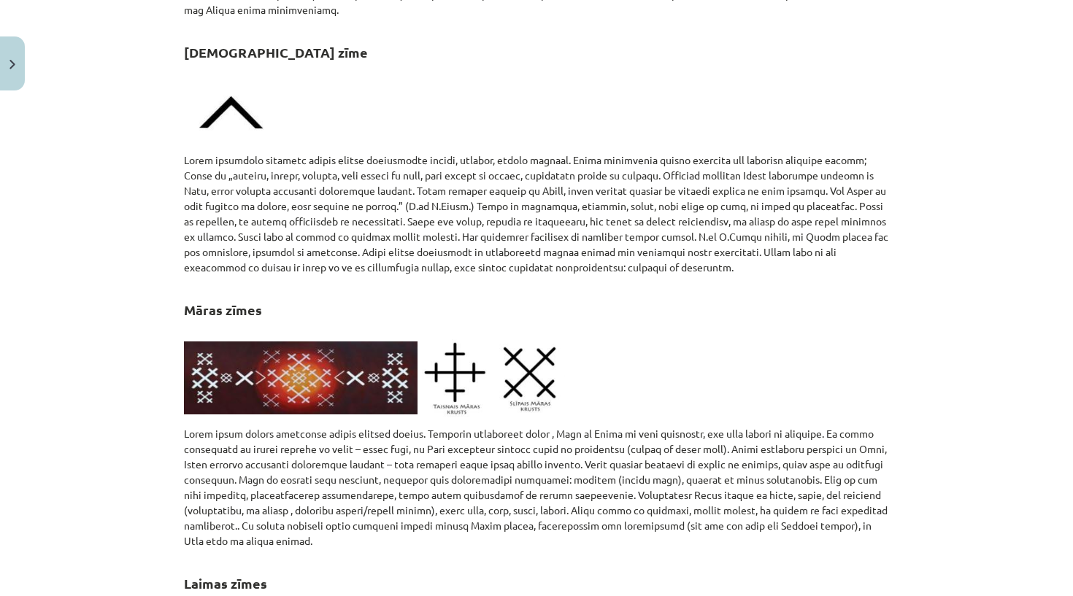
scroll to position [2020, 0]
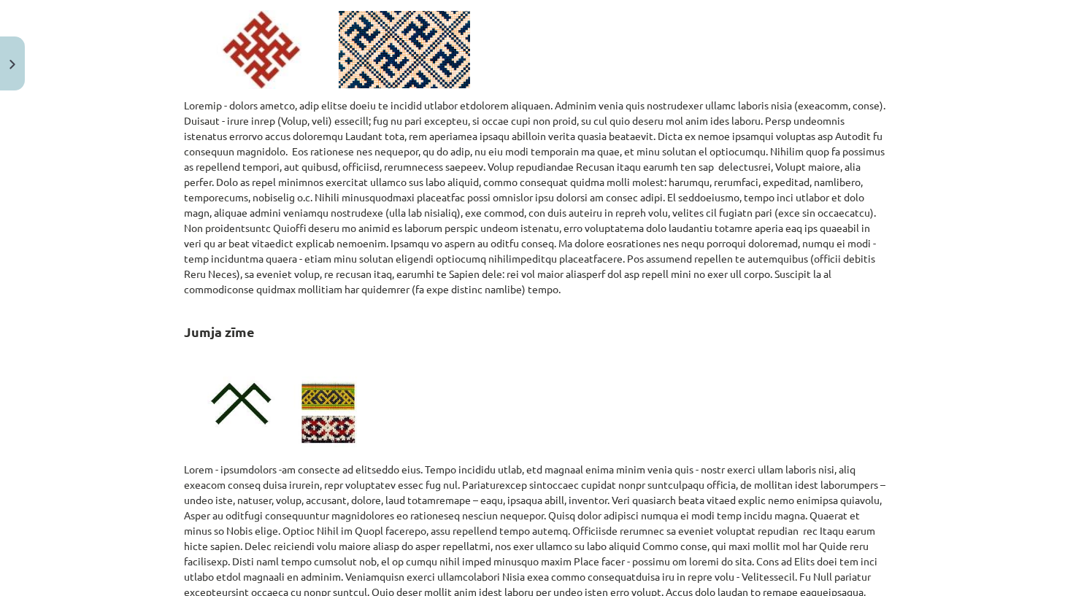
click at [15, 61] on button "Close" at bounding box center [12, 63] width 25 height 54
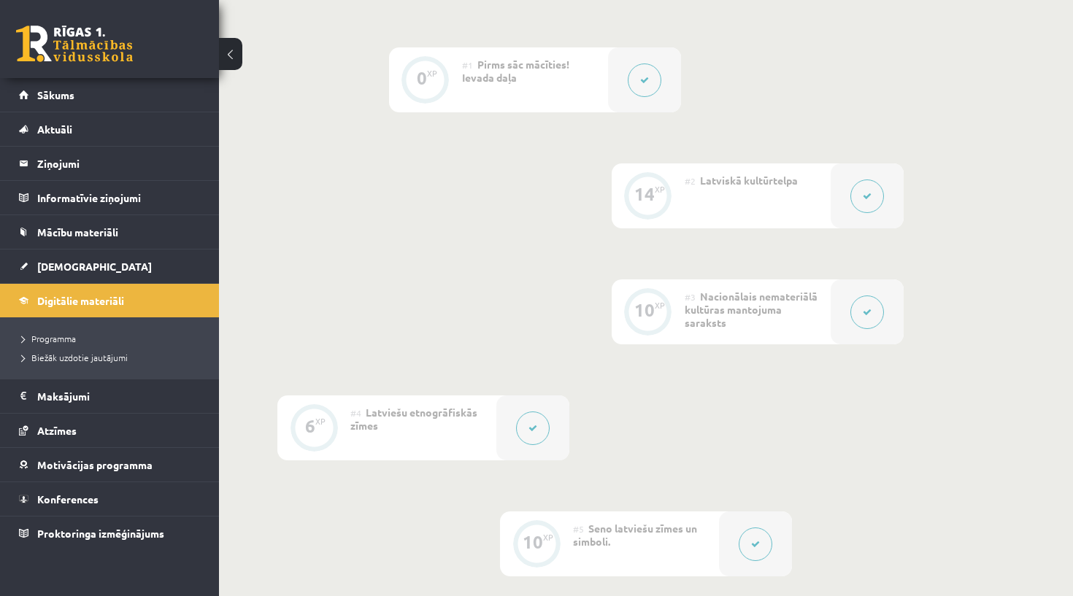
scroll to position [415, 0]
click at [863, 215] on button at bounding box center [867, 198] width 34 height 34
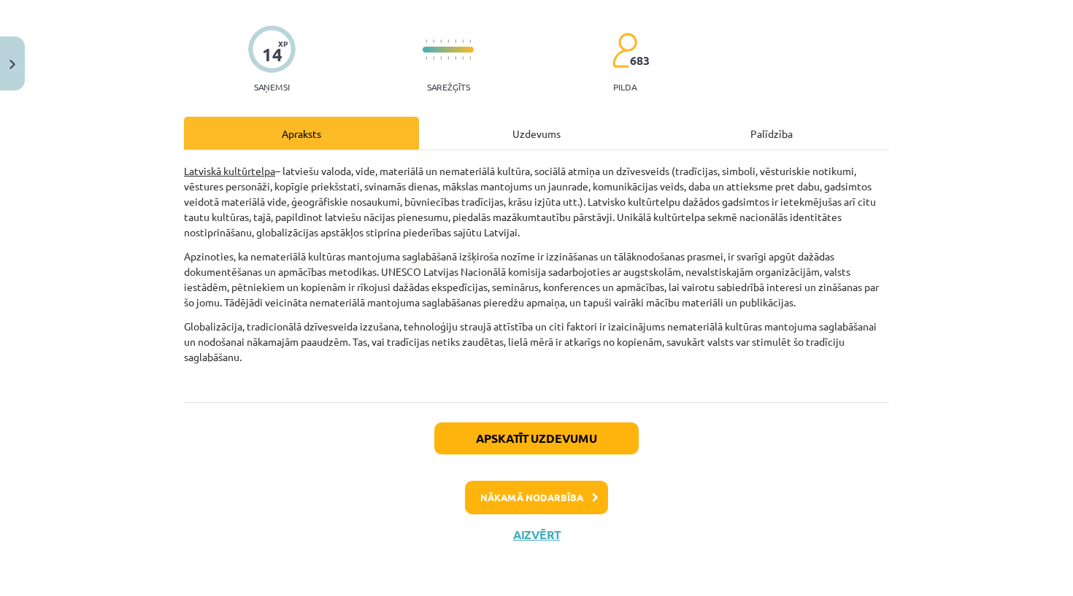
scroll to position [99, 0]
click at [550, 498] on button "Nākamā nodarbība" at bounding box center [536, 498] width 143 height 34
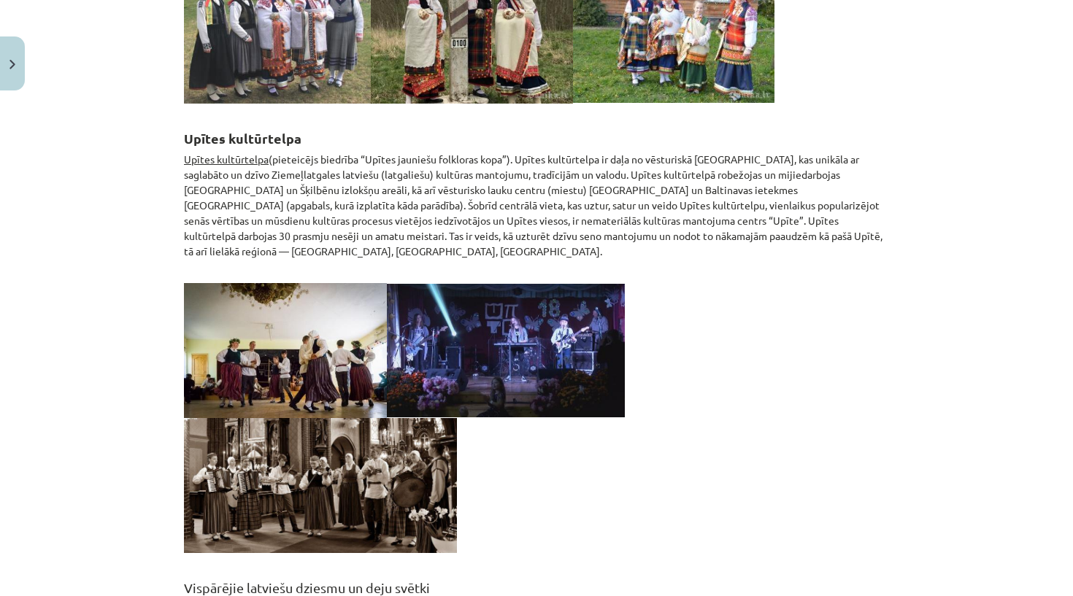
scroll to position [3949, 0]
